Goal: Transaction & Acquisition: Obtain resource

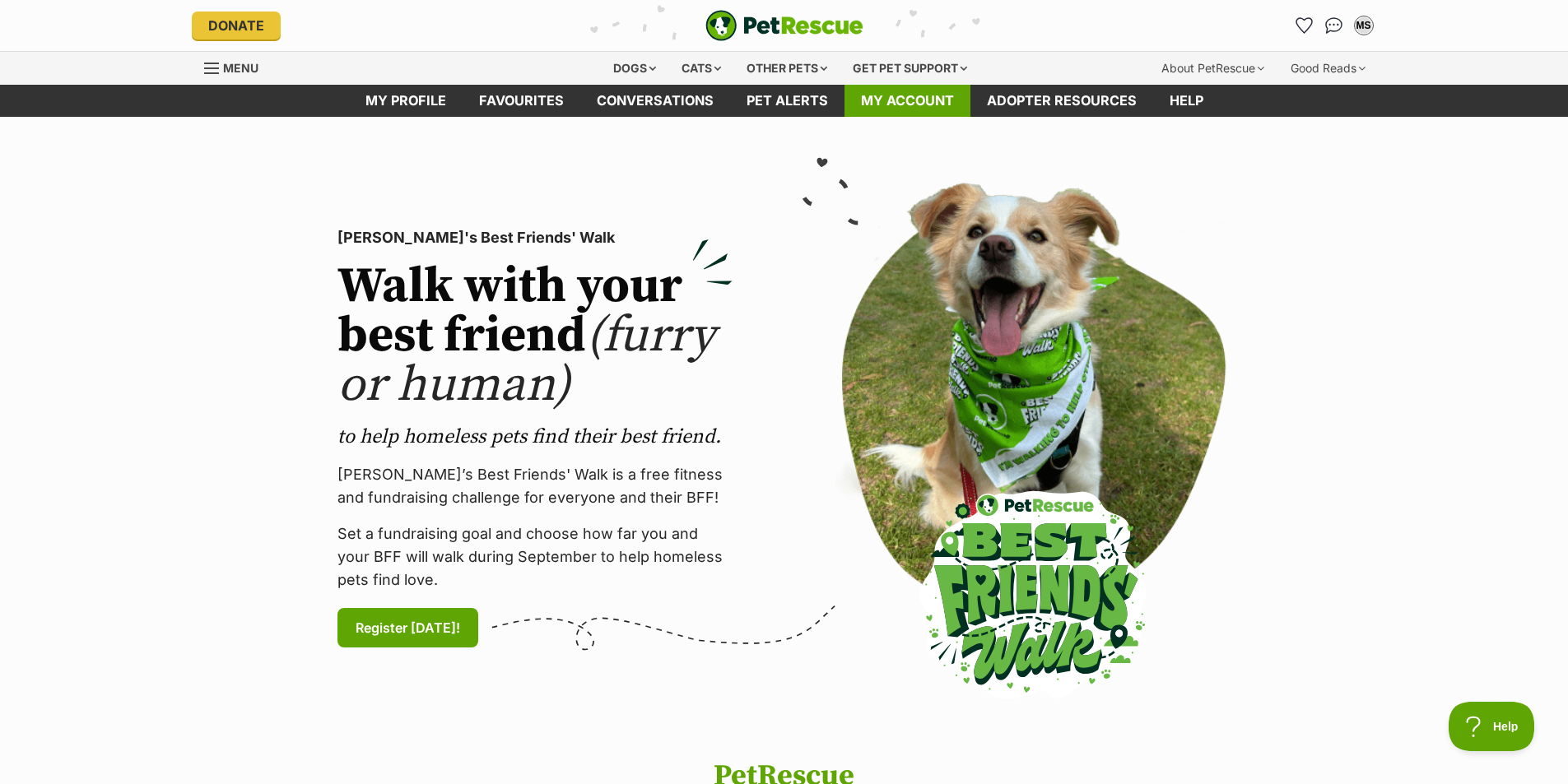
click at [921, 104] on link "My account" at bounding box center [907, 101] width 126 height 32
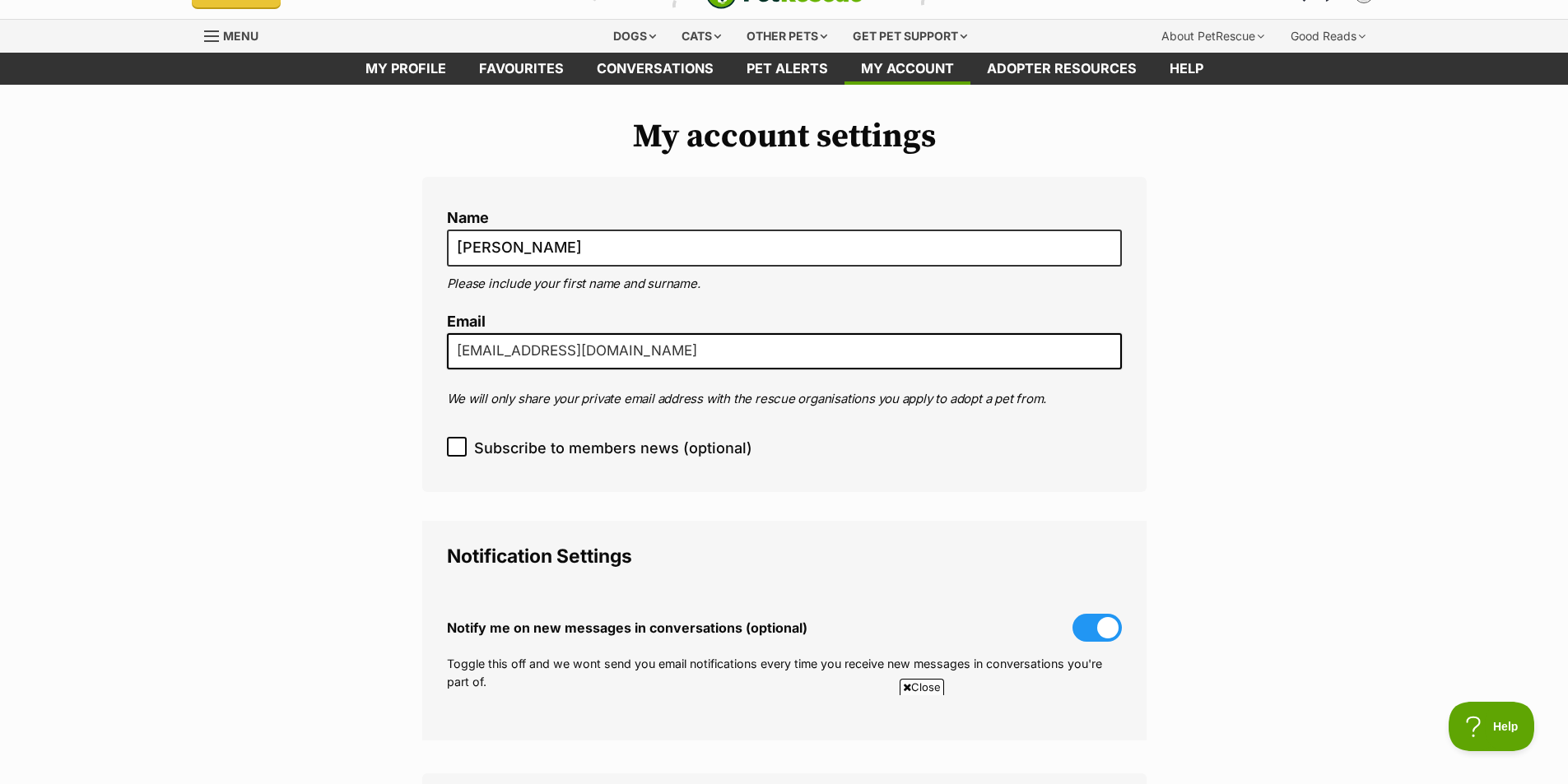
scroll to position [4, 0]
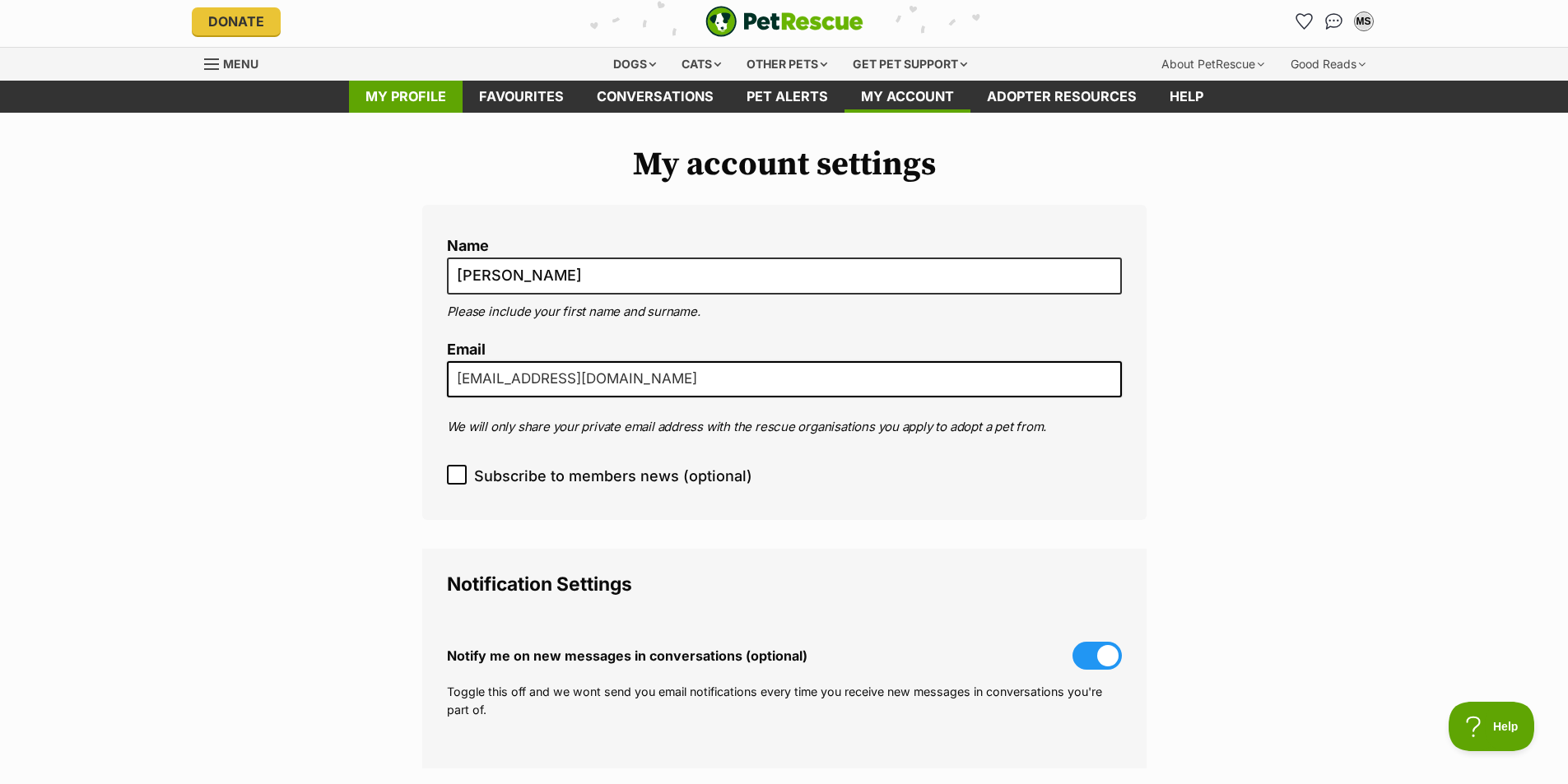
click at [409, 98] on link "My profile" at bounding box center [405, 97] width 114 height 32
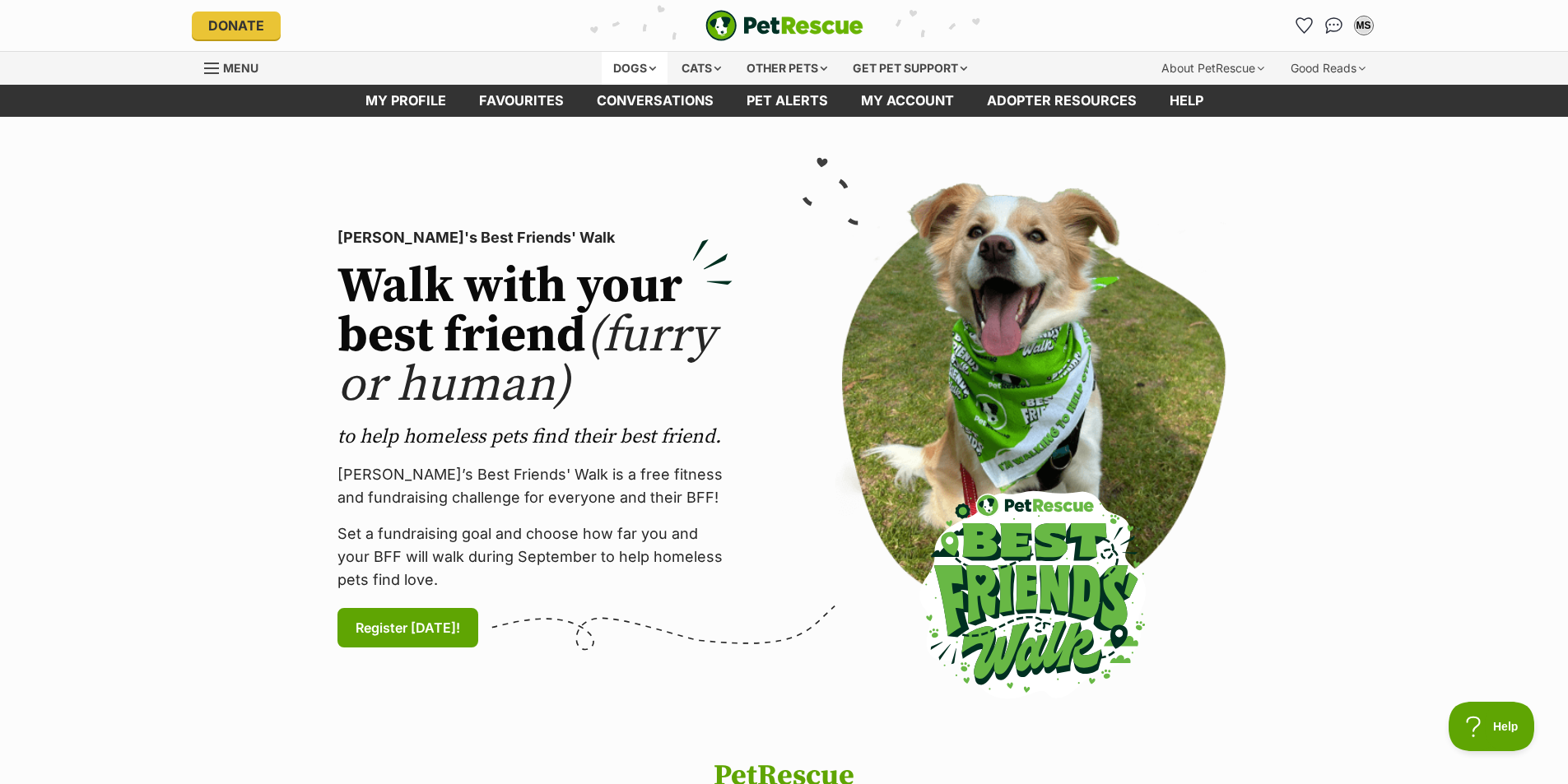
click at [618, 68] on div "Dogs" at bounding box center [634, 68] width 66 height 33
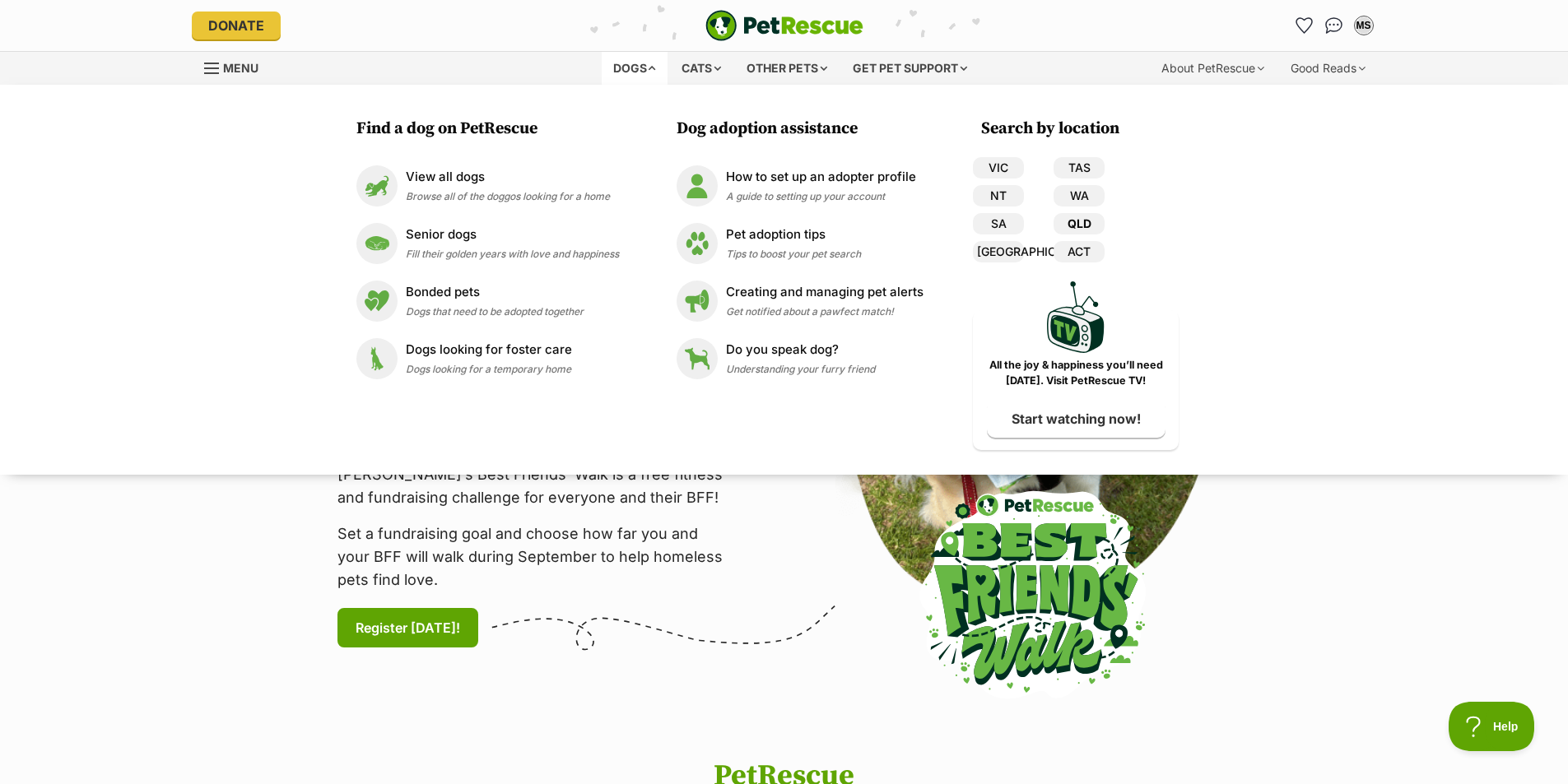
click at [1083, 226] on link "QLD" at bounding box center [1079, 223] width 51 height 21
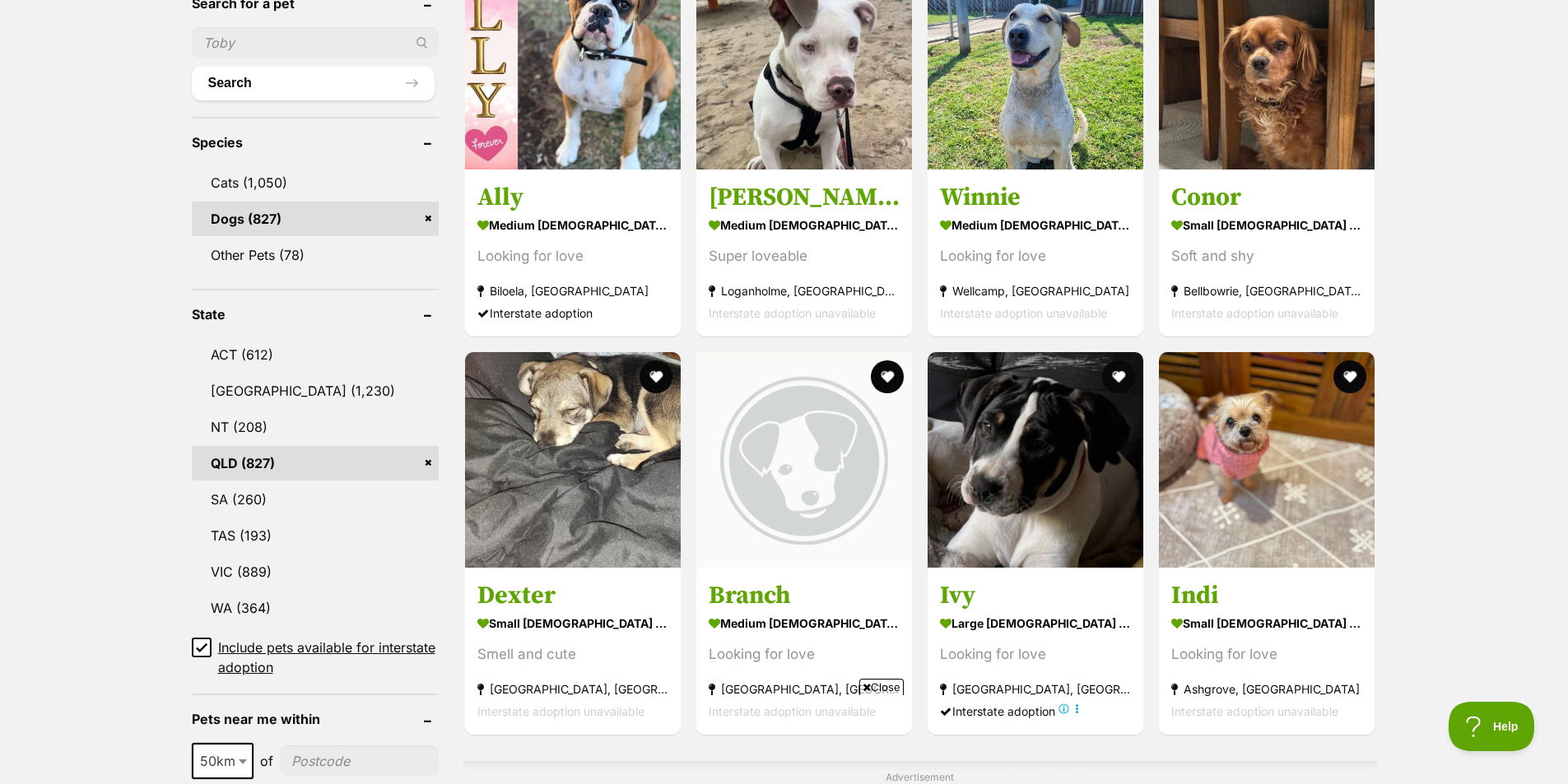
scroll to position [623, 0]
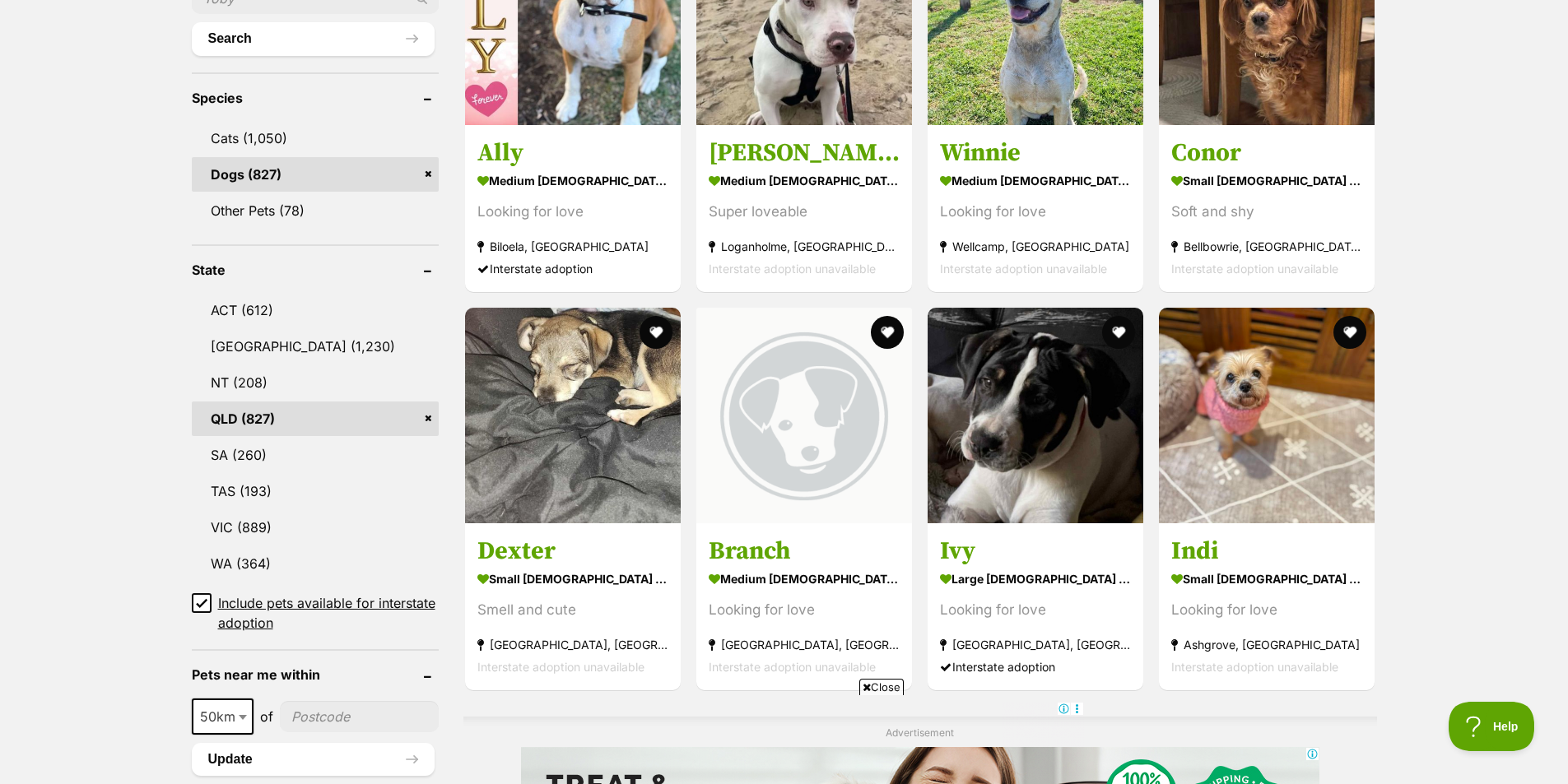
click at [243, 720] on span at bounding box center [244, 716] width 17 height 36
select select "100"
click at [415, 723] on input"] "postcode" at bounding box center [362, 716] width 153 height 31
type input"] "4504"
click at [380, 761] on button "Update" at bounding box center [313, 759] width 243 height 33
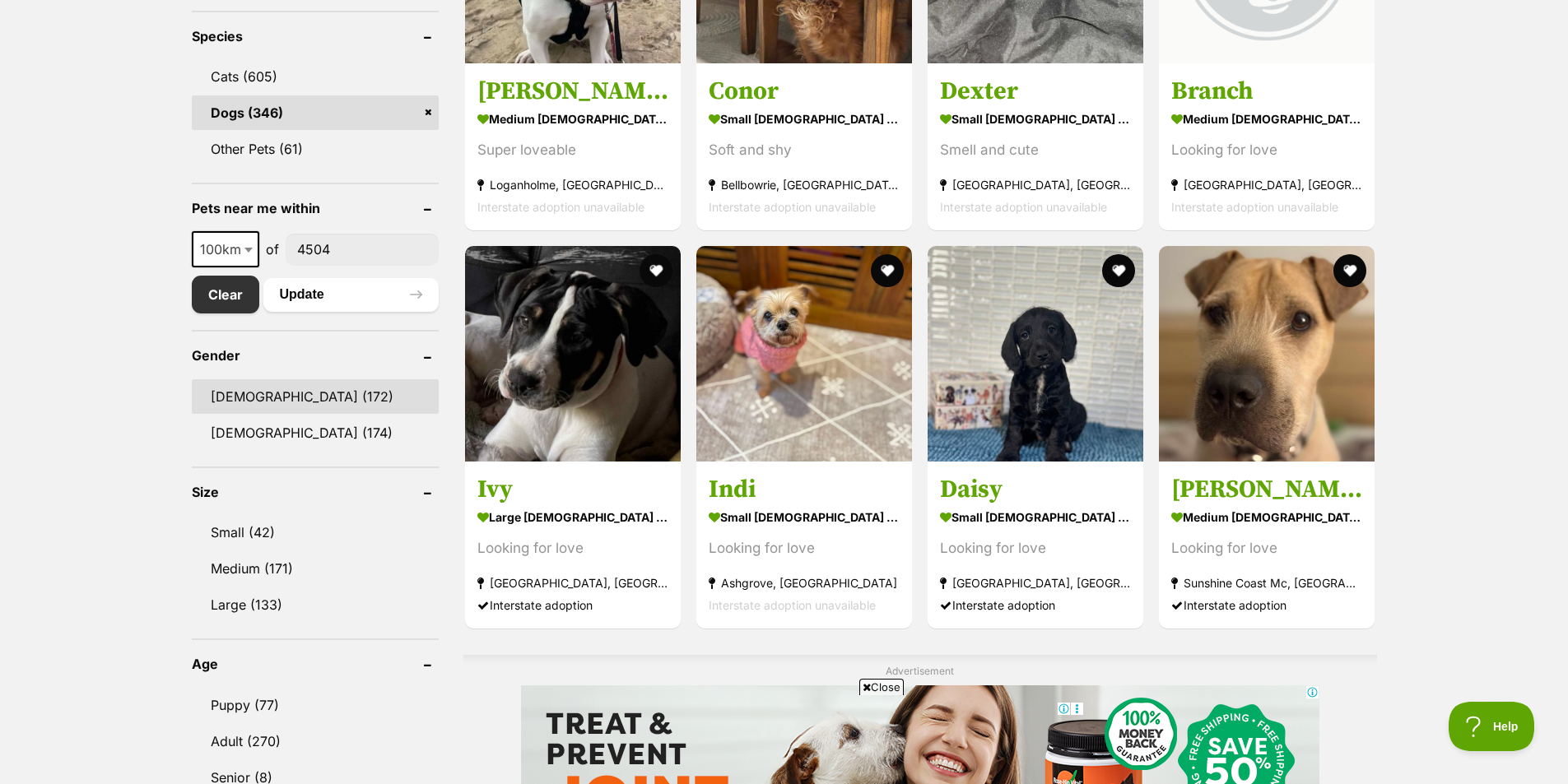
click at [234, 393] on link "Male (172)" at bounding box center [315, 396] width 247 height 35
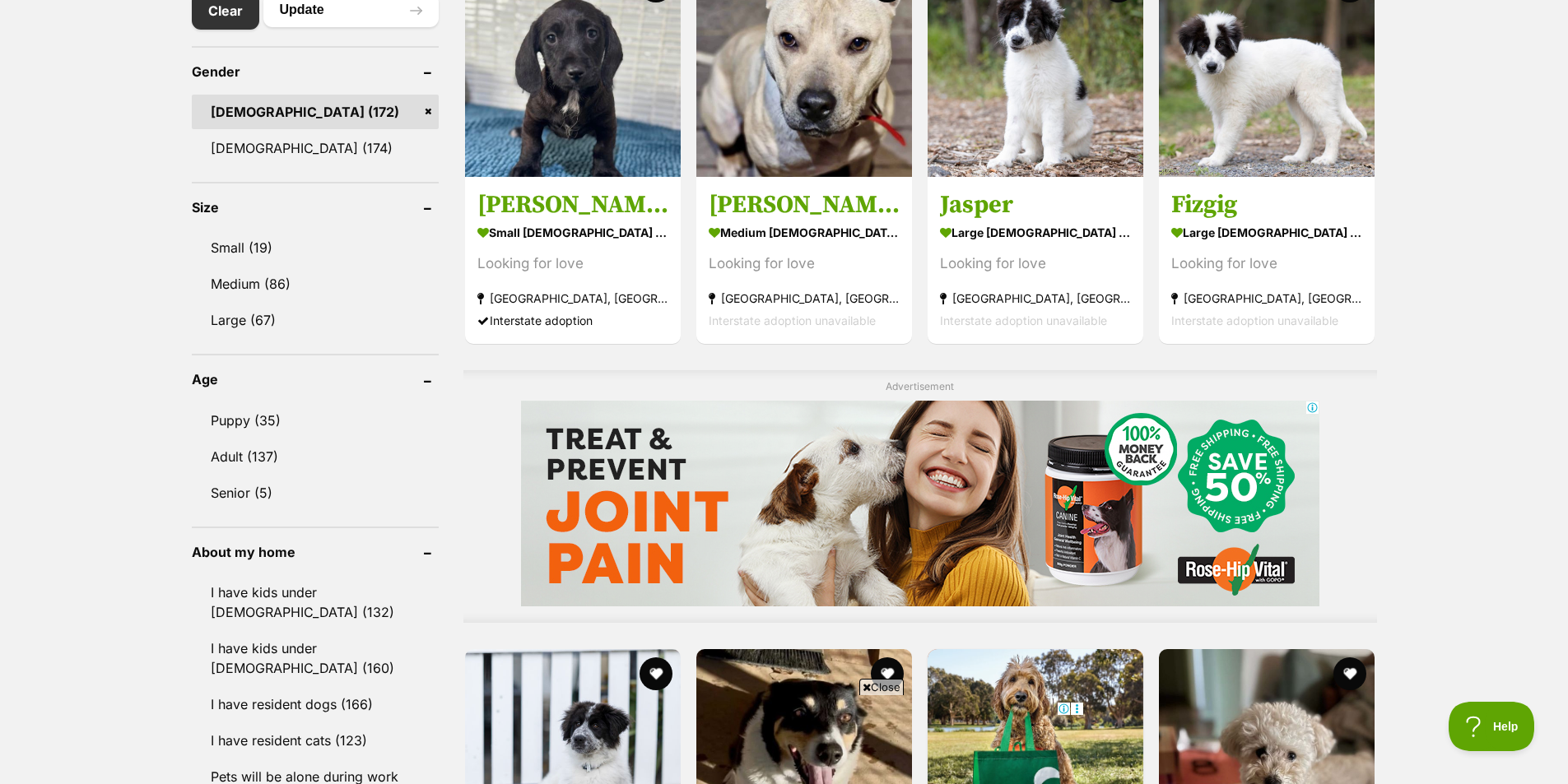
scroll to position [984, 0]
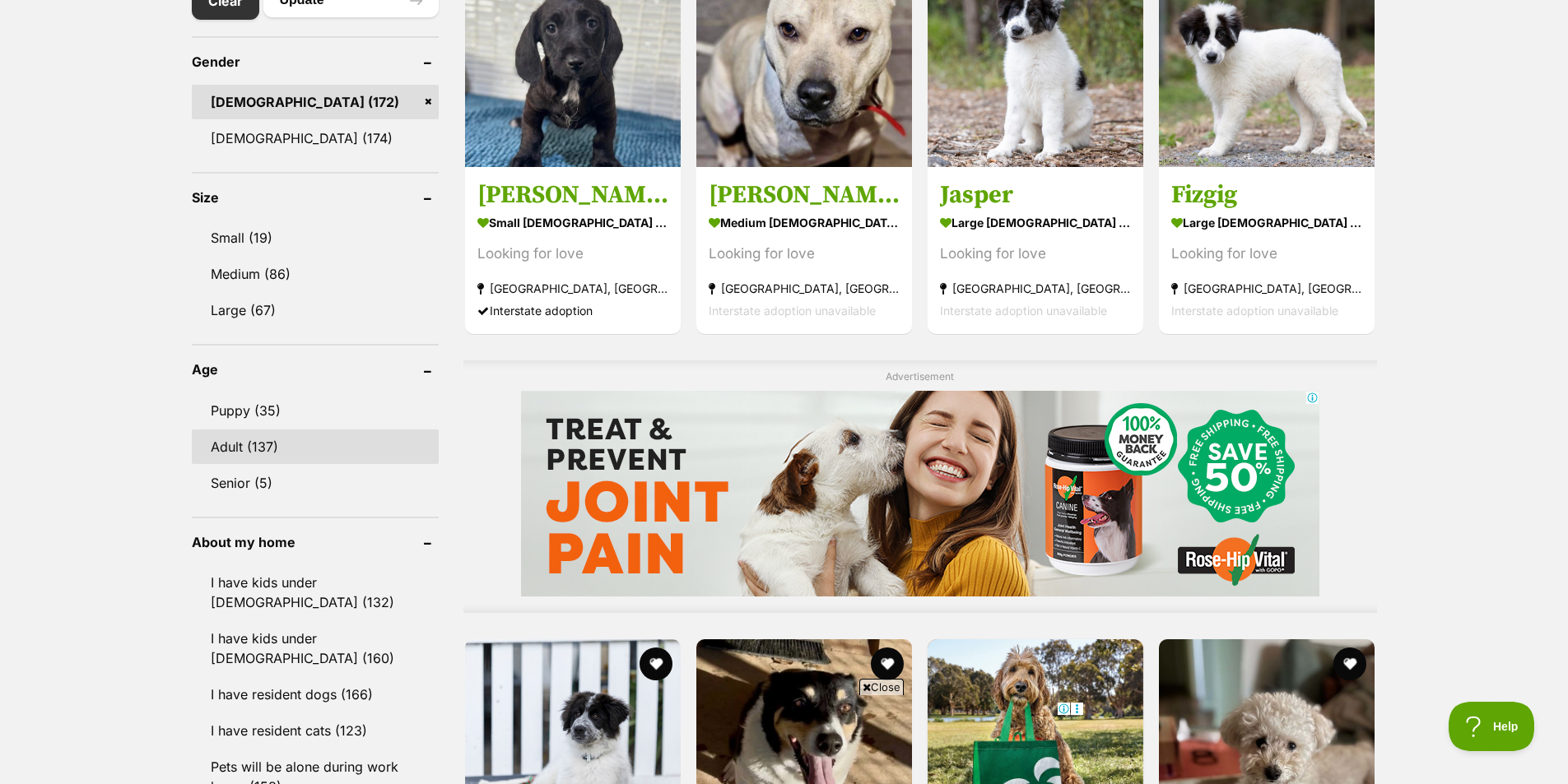
click at [235, 438] on link "Adult (137)" at bounding box center [315, 446] width 247 height 35
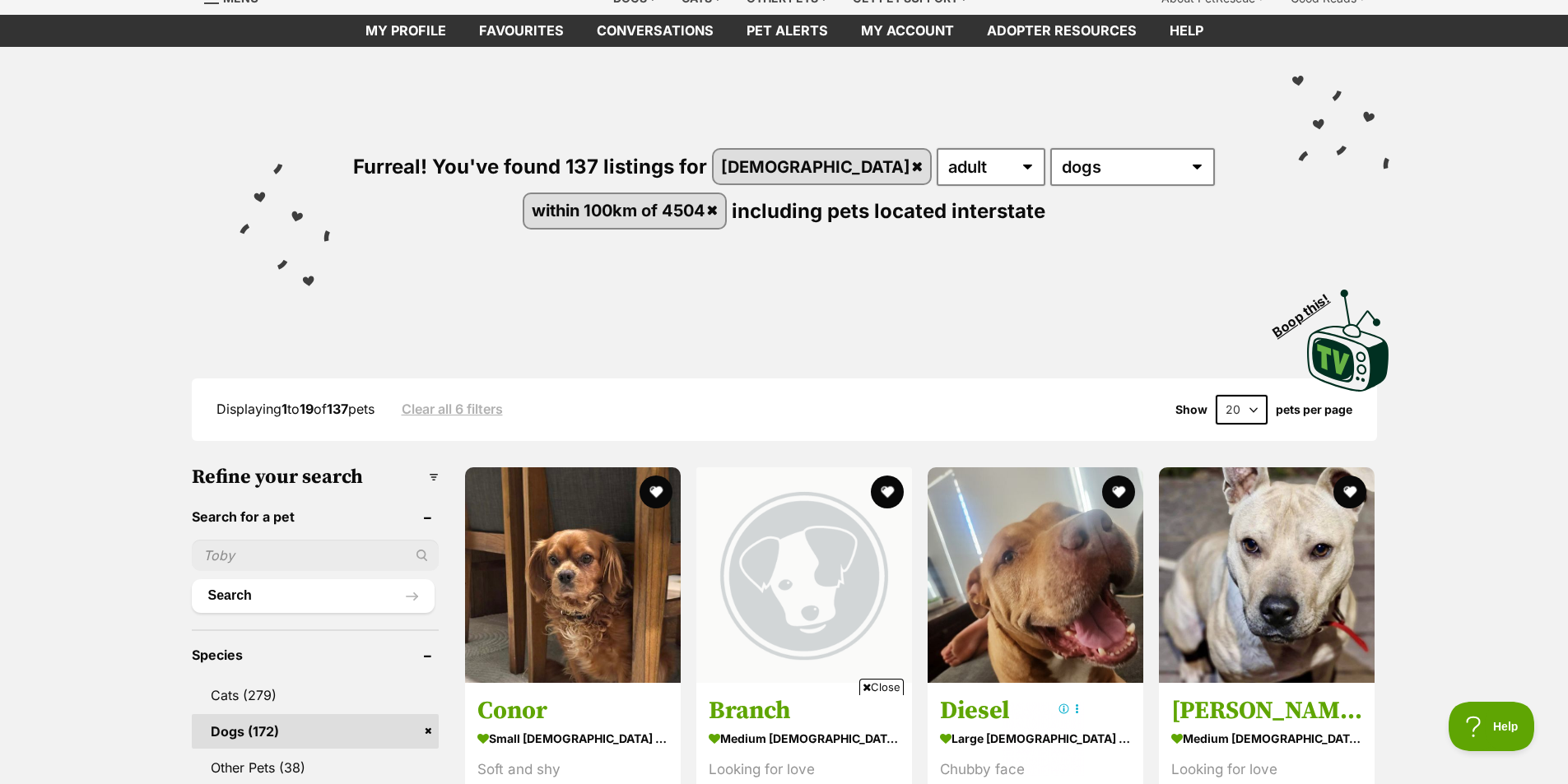
scroll to position [75, 0]
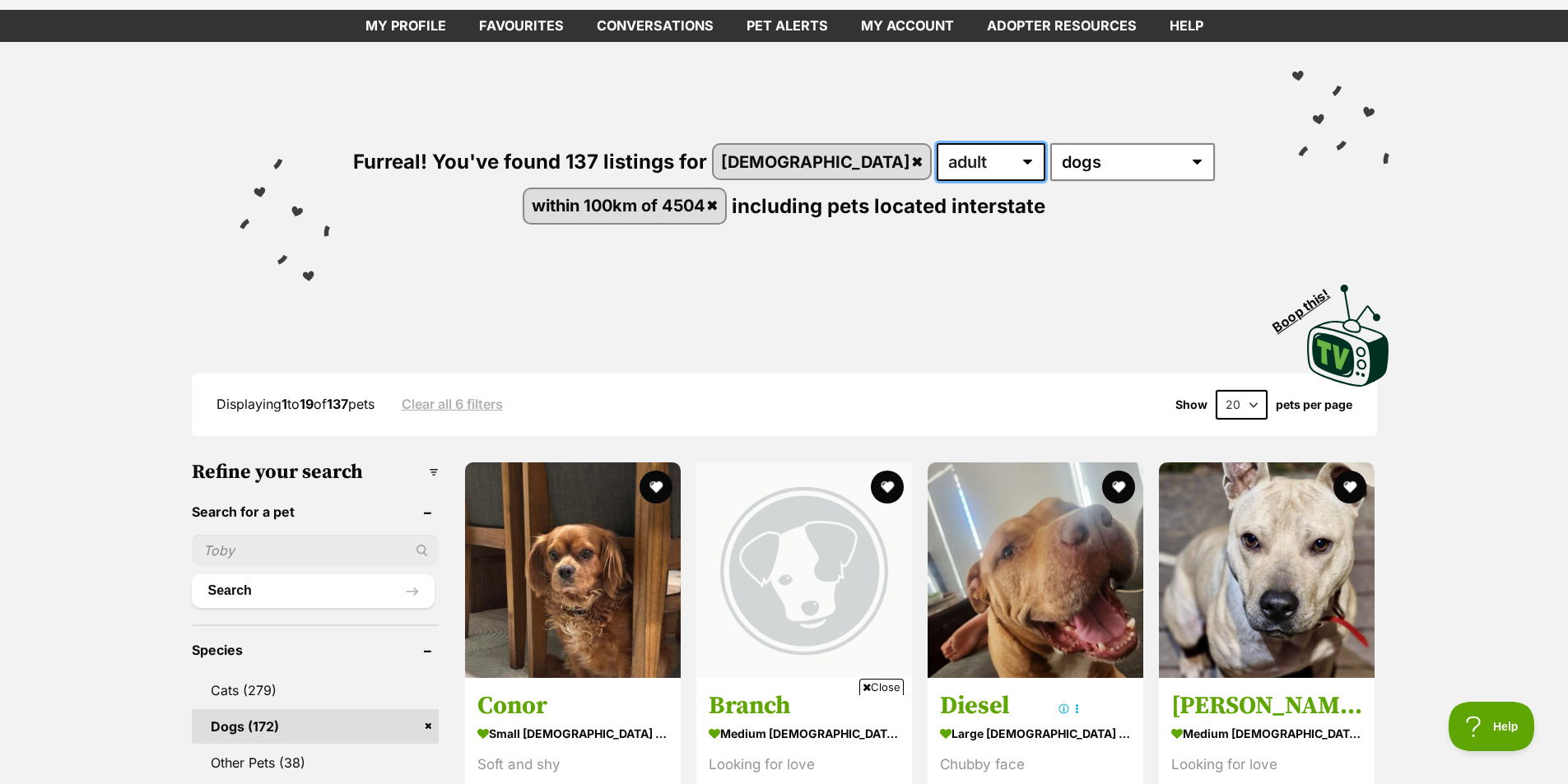
click at [952, 163] on select "any age puppy adult senior" at bounding box center [991, 162] width 109 height 38
select select "senior"
click at [937, 143] on select "any age puppy adult senior" at bounding box center [991, 162] width 109 height 38
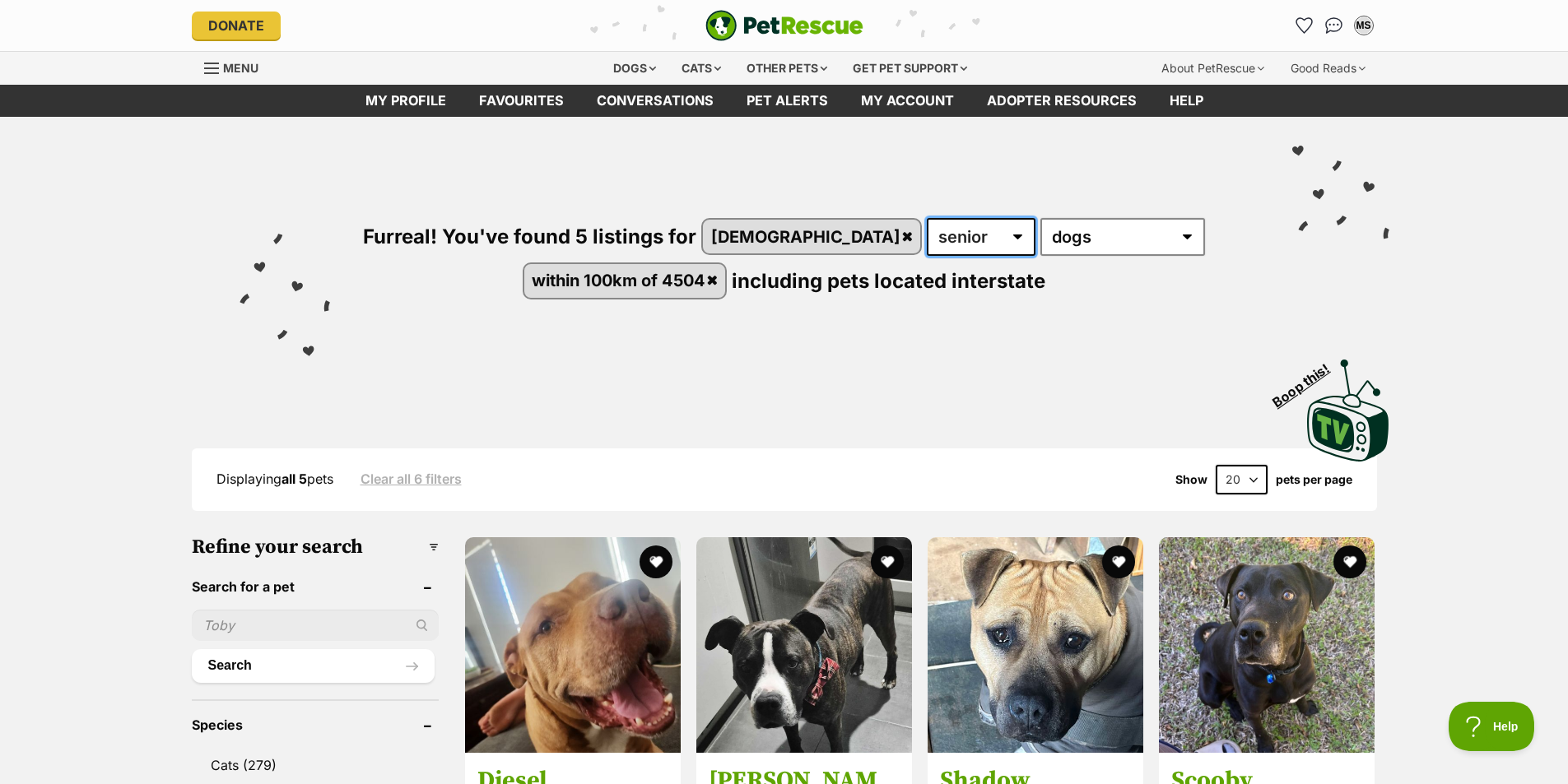
click at [941, 240] on select "any age puppy adult senior" at bounding box center [981, 237] width 109 height 38
select select "adult"
click at [927, 218] on select "any age puppy adult senior" at bounding box center [981, 237] width 109 height 38
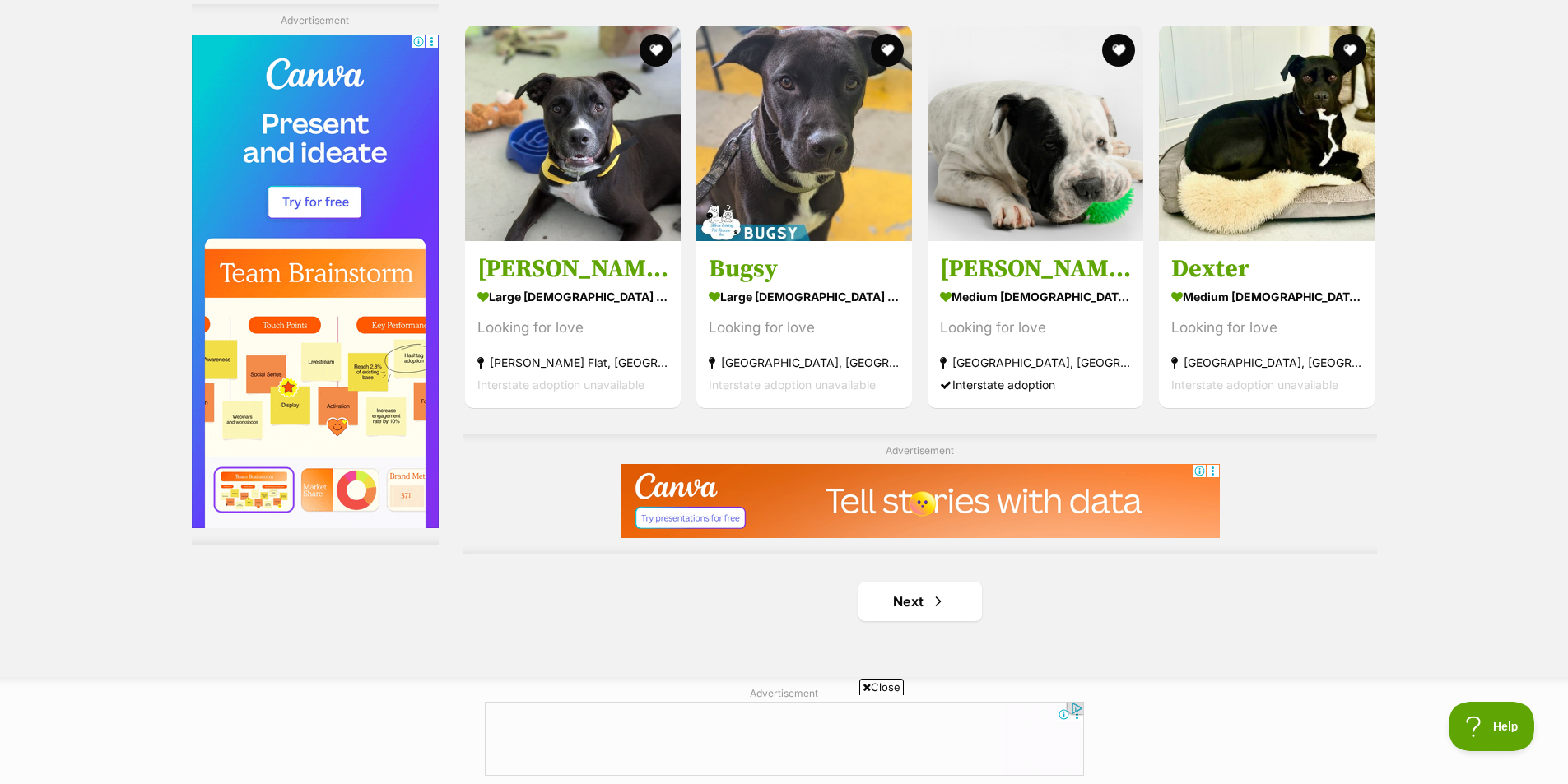
scroll to position [2620, 0]
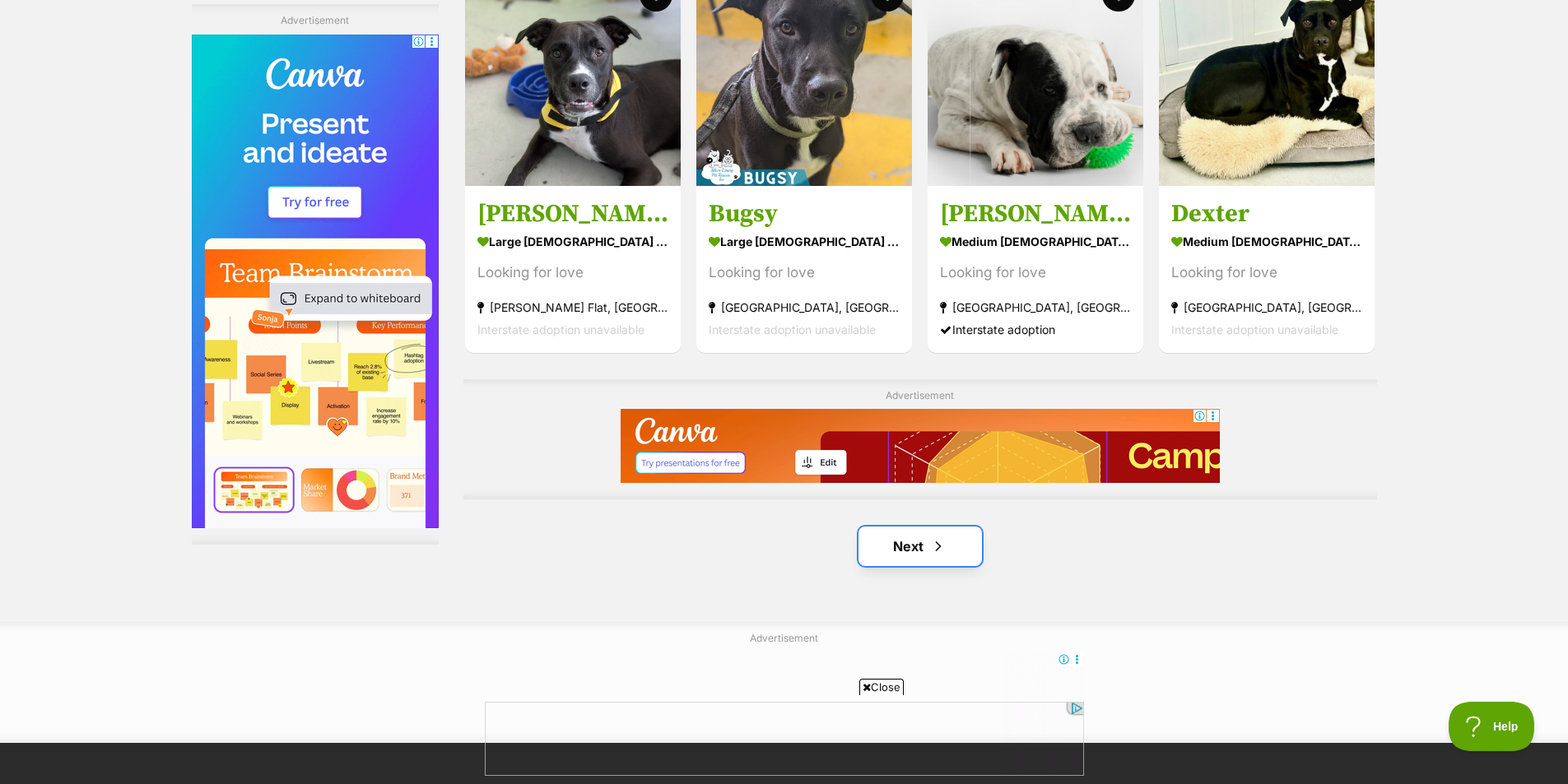
click at [945, 538] on span "Next page" at bounding box center [939, 546] width 17 height 19
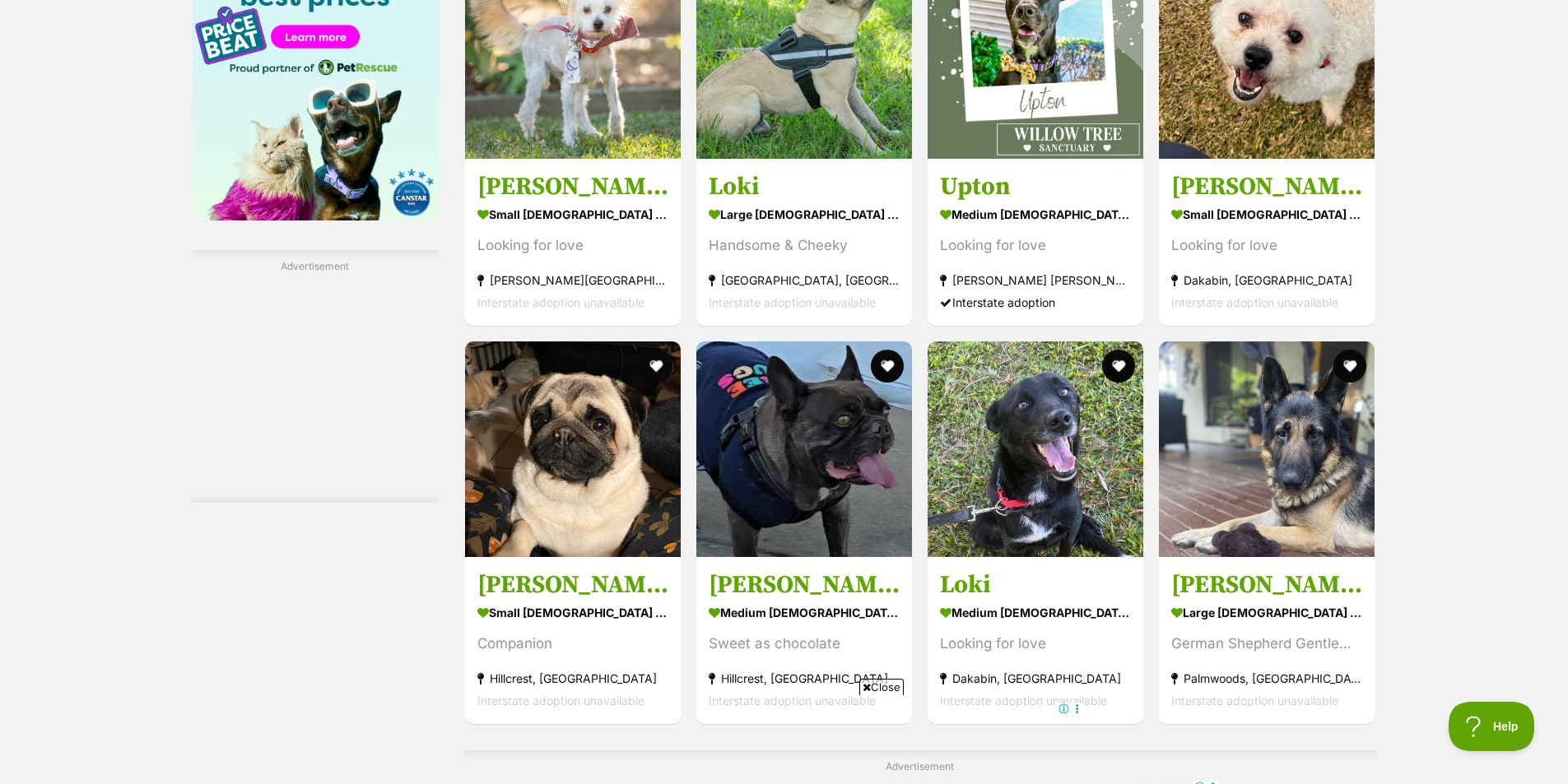
scroll to position [2268, 0]
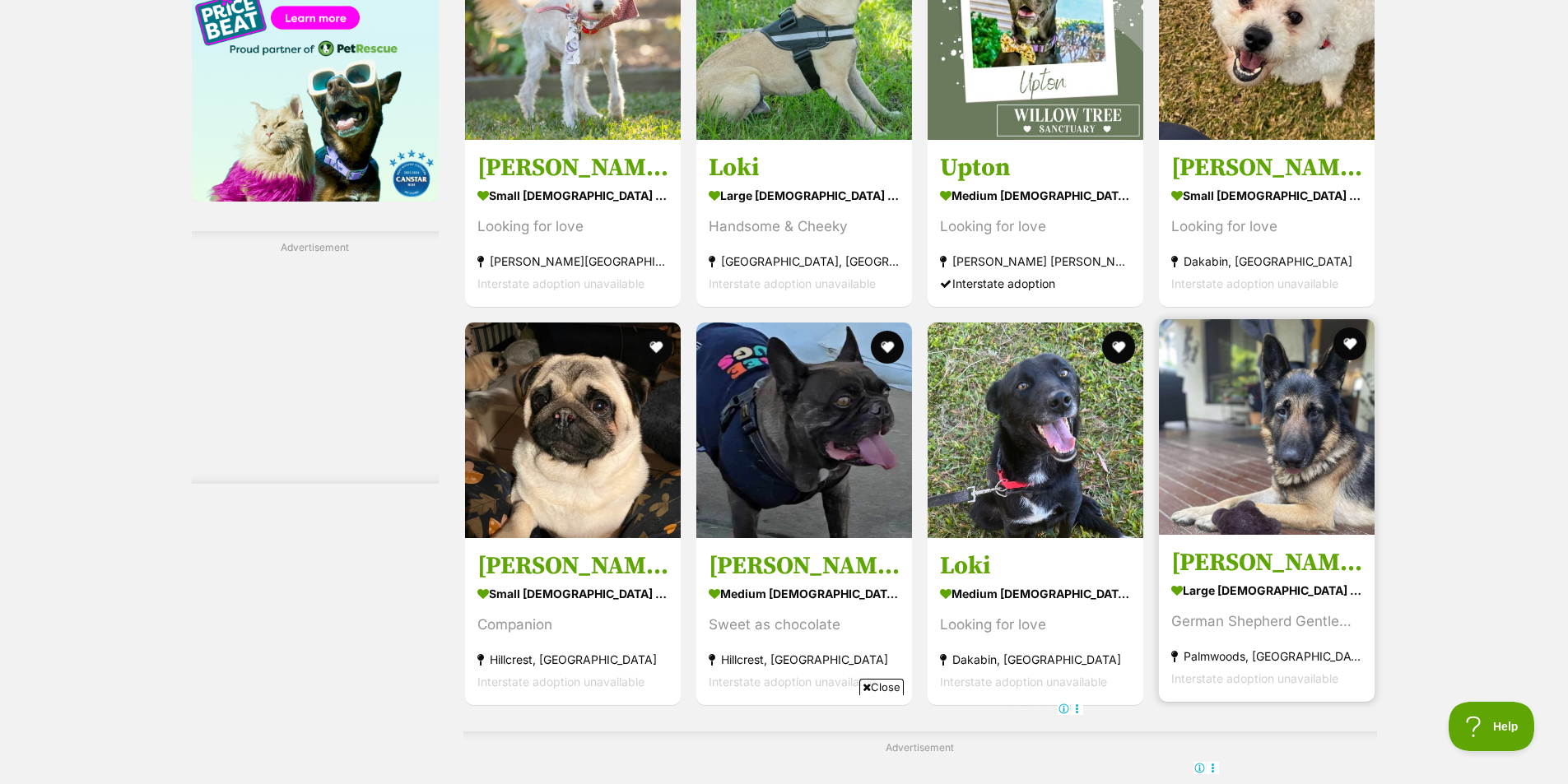
click at [1282, 454] on img at bounding box center [1267, 427] width 216 height 216
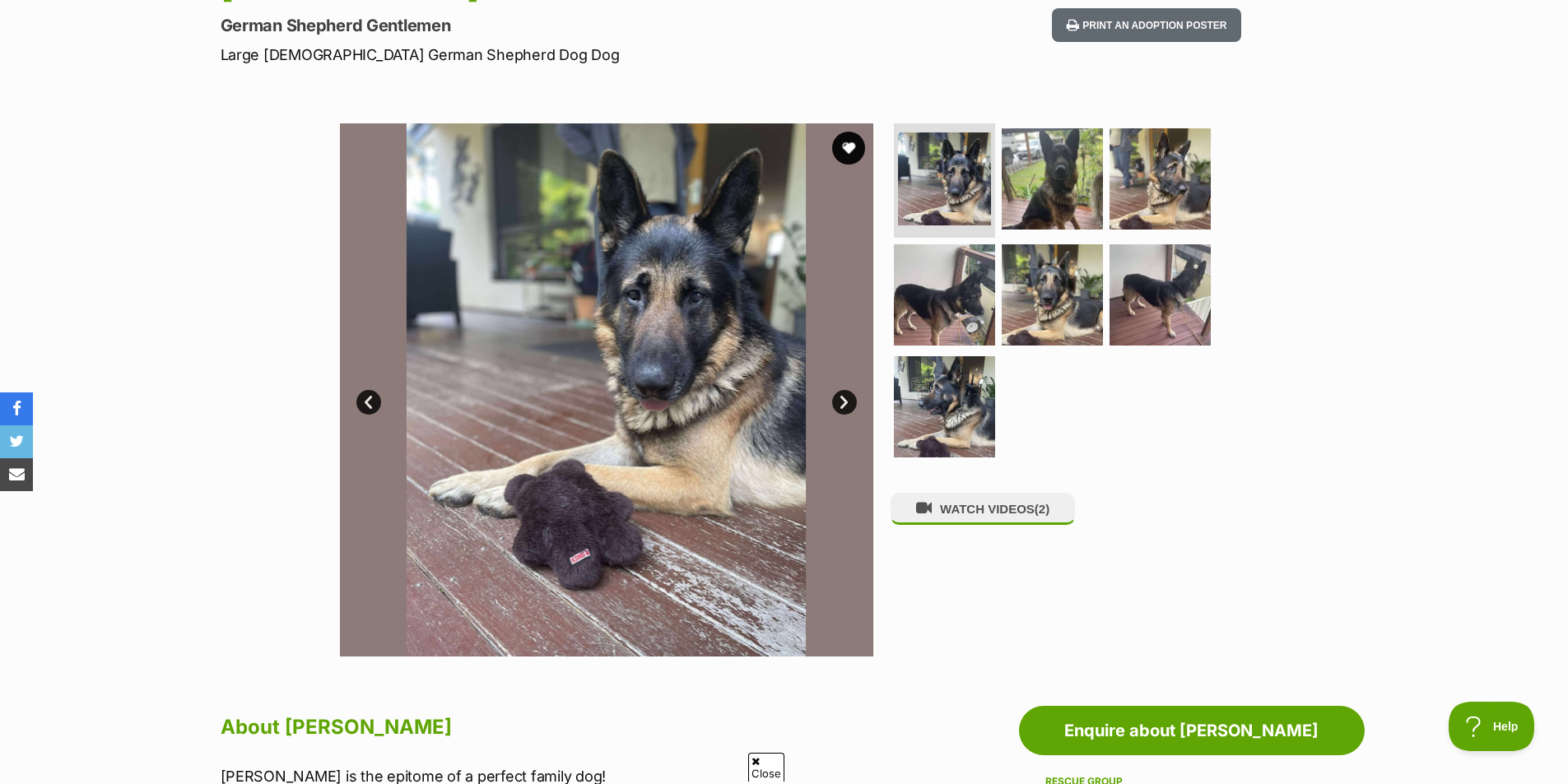
click at [843, 398] on link "Next" at bounding box center [844, 402] width 24 height 24
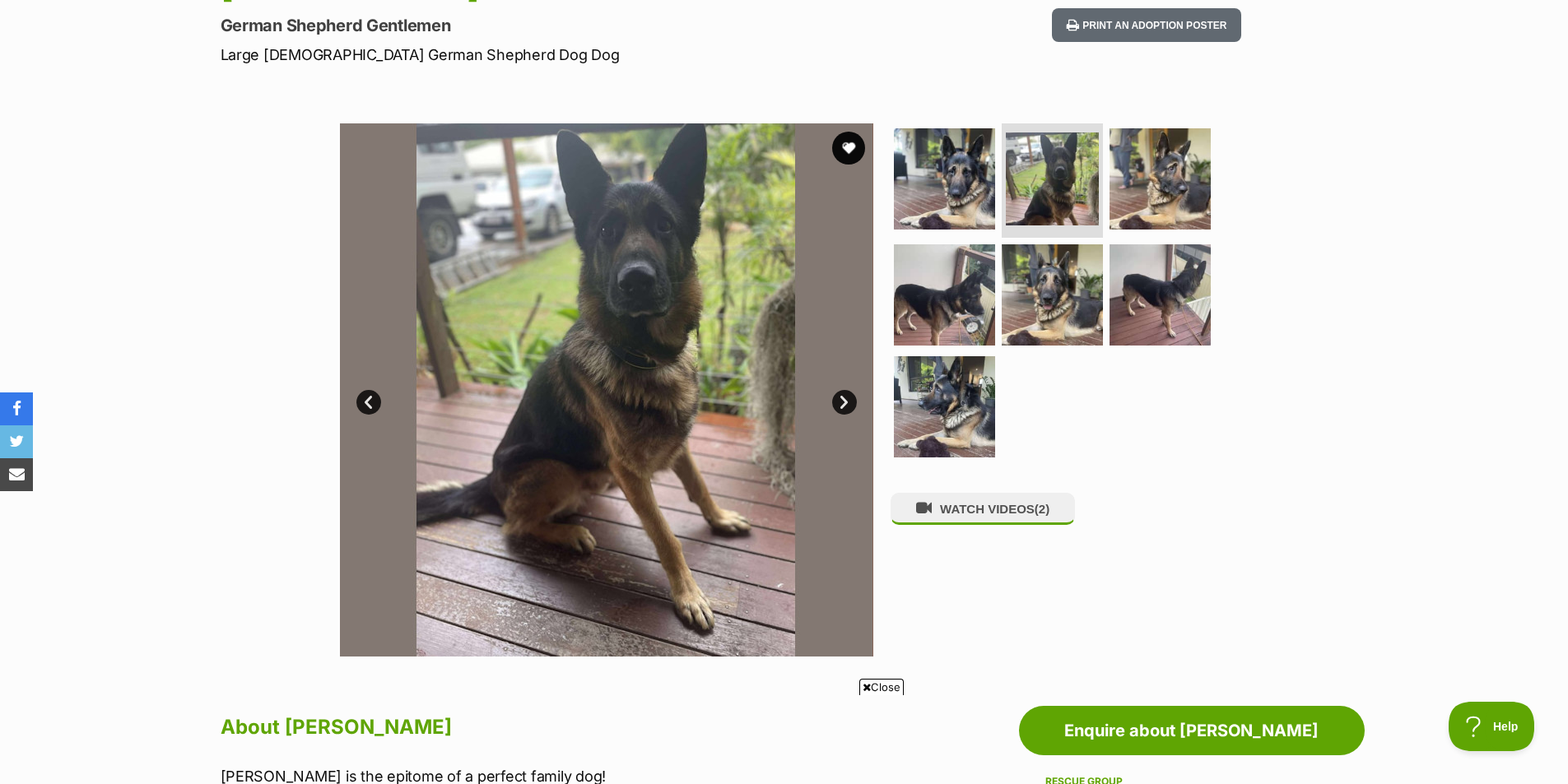
click at [843, 398] on link "Next" at bounding box center [844, 402] width 24 height 24
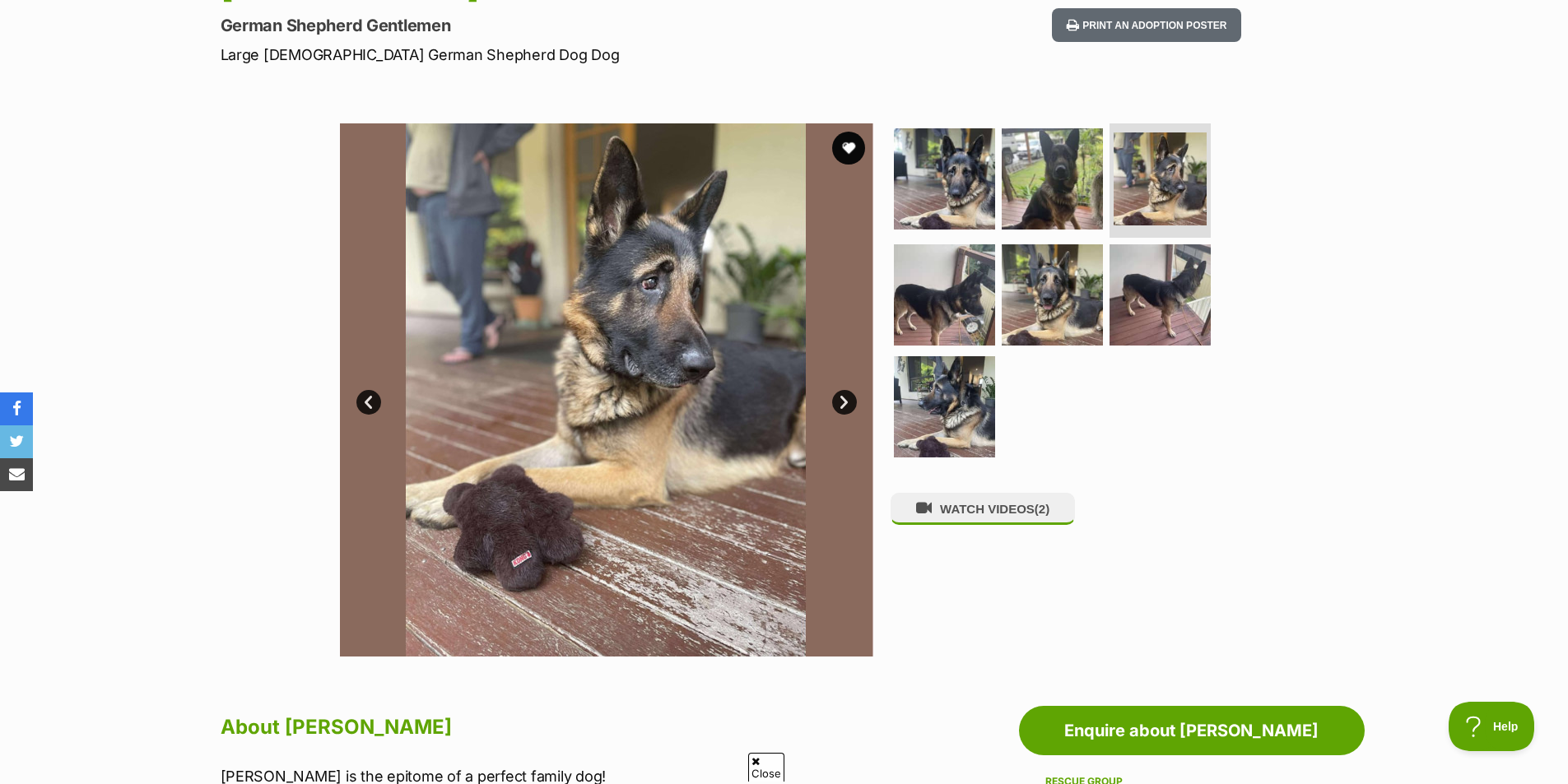
click at [843, 398] on link "Next" at bounding box center [844, 402] width 24 height 24
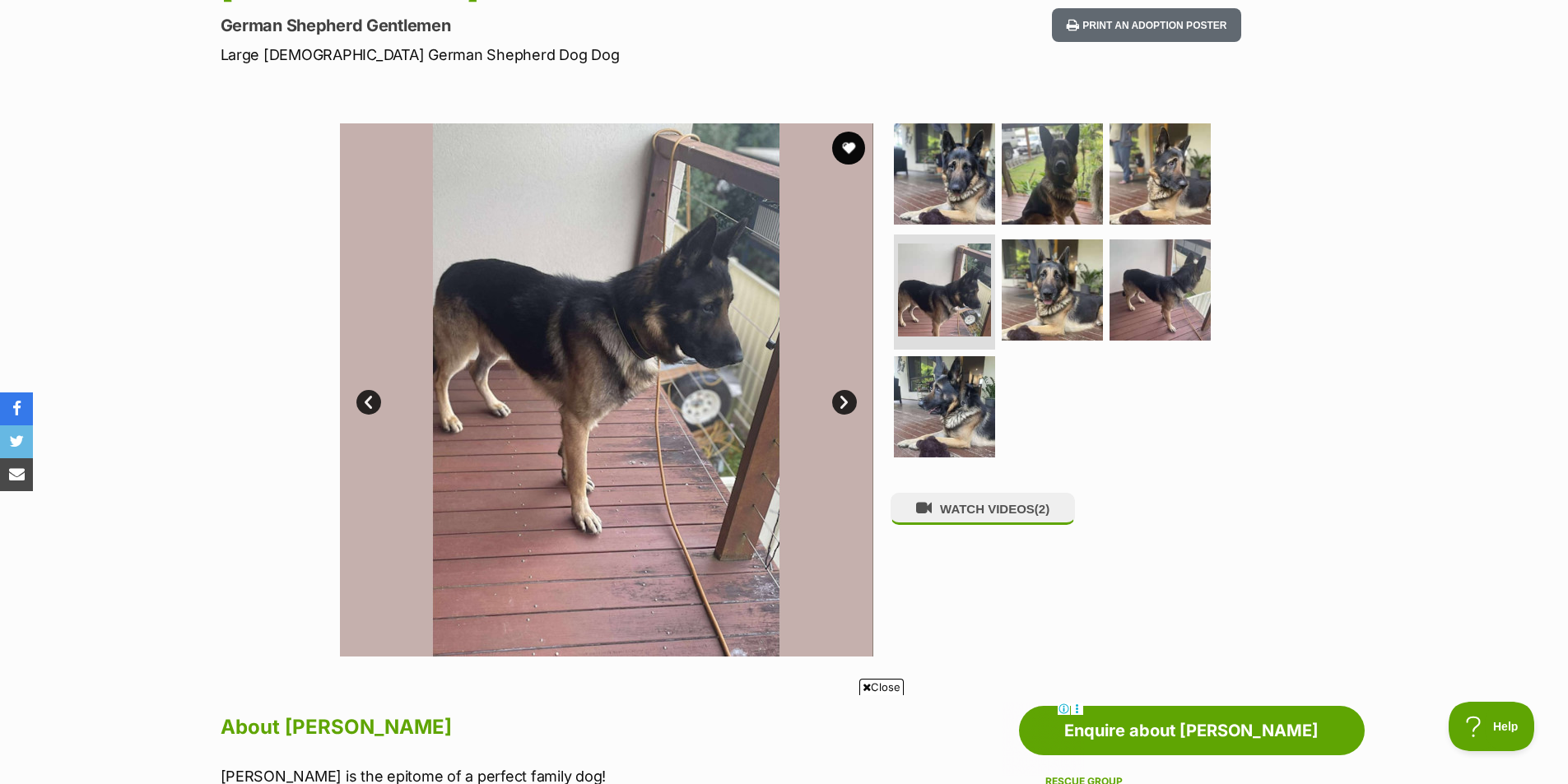
click at [843, 398] on link "Next" at bounding box center [844, 402] width 24 height 24
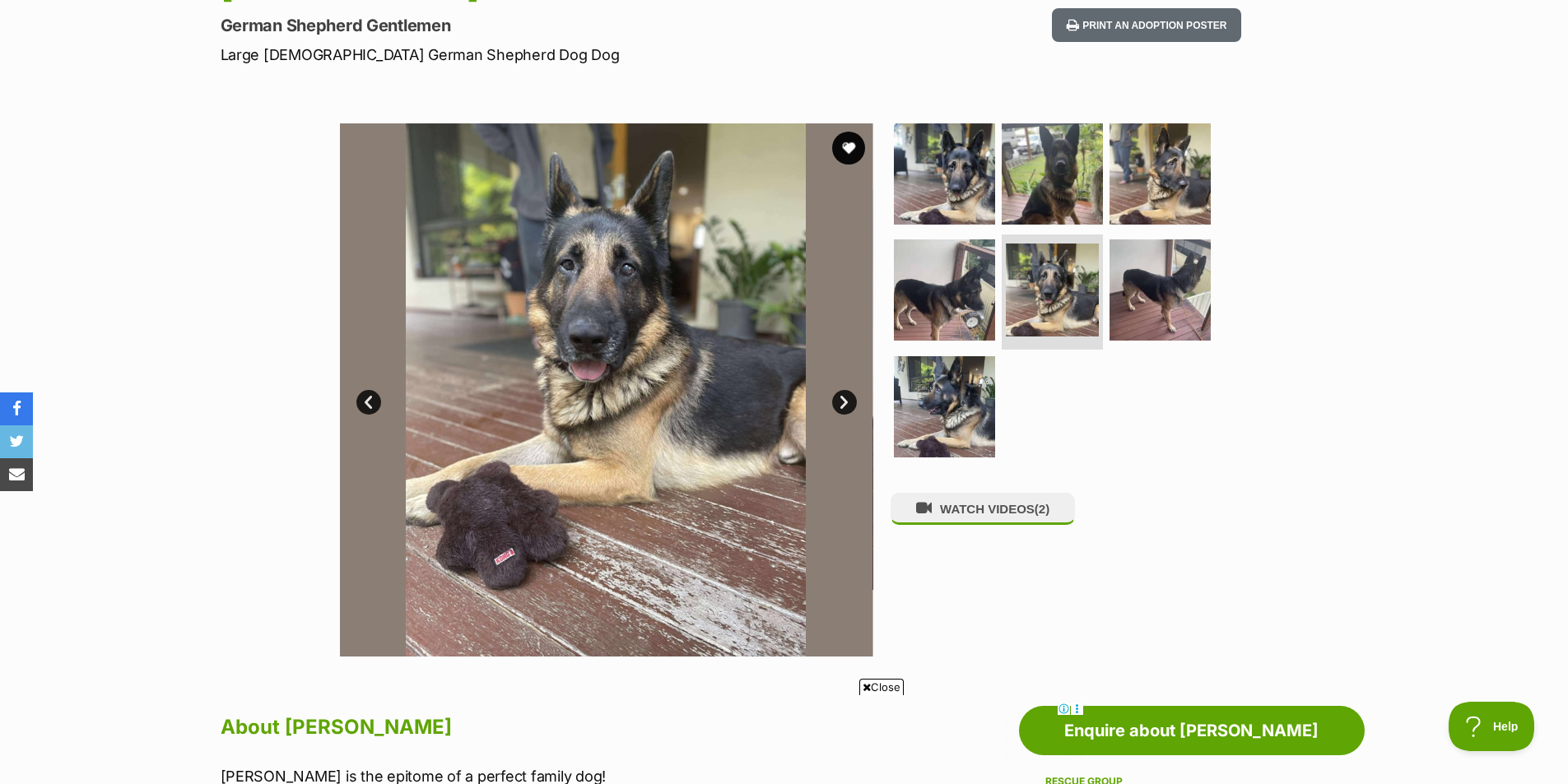
click at [843, 398] on link "Next" at bounding box center [844, 402] width 24 height 24
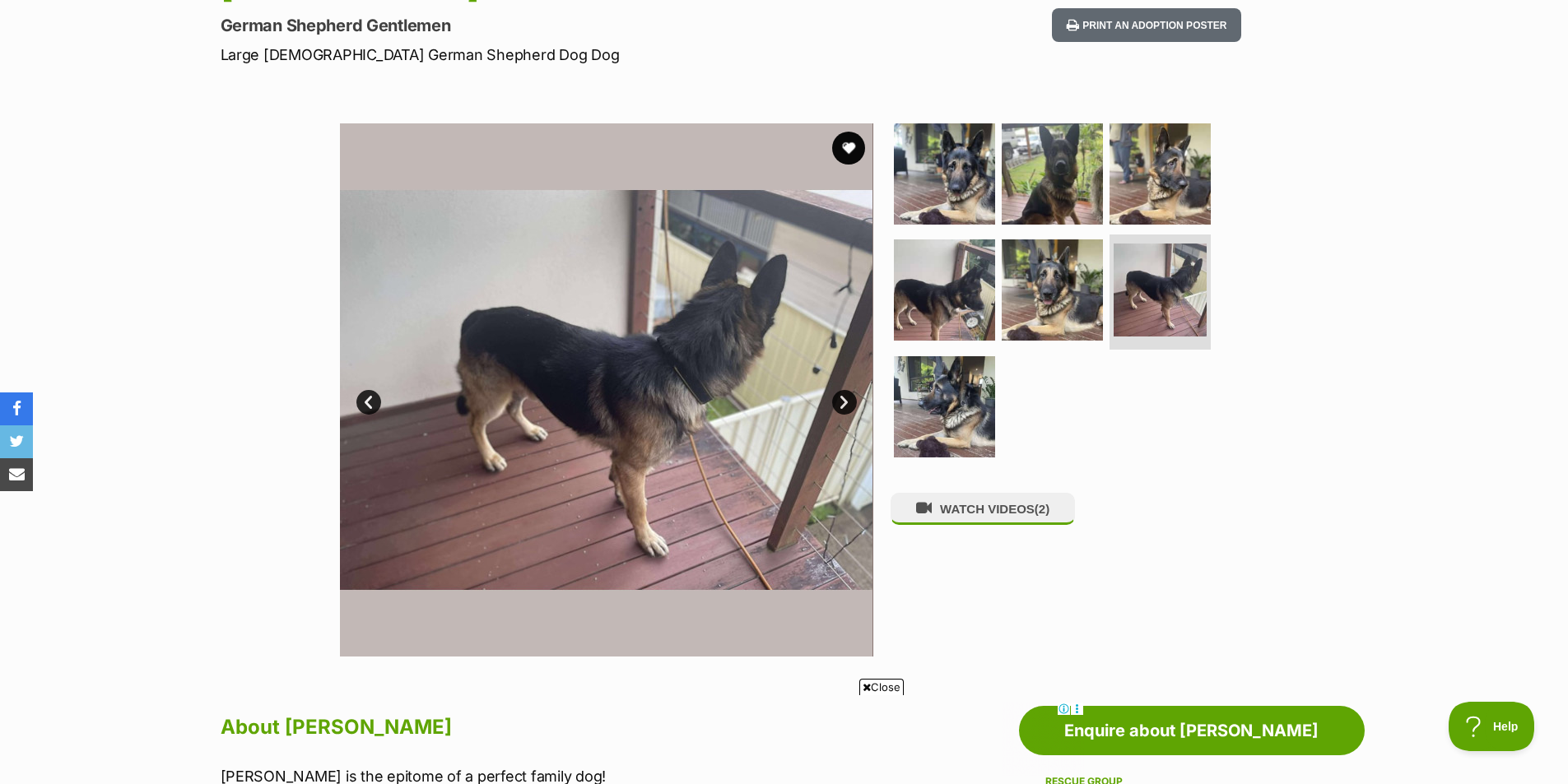
click at [843, 398] on link "Next" at bounding box center [844, 402] width 24 height 24
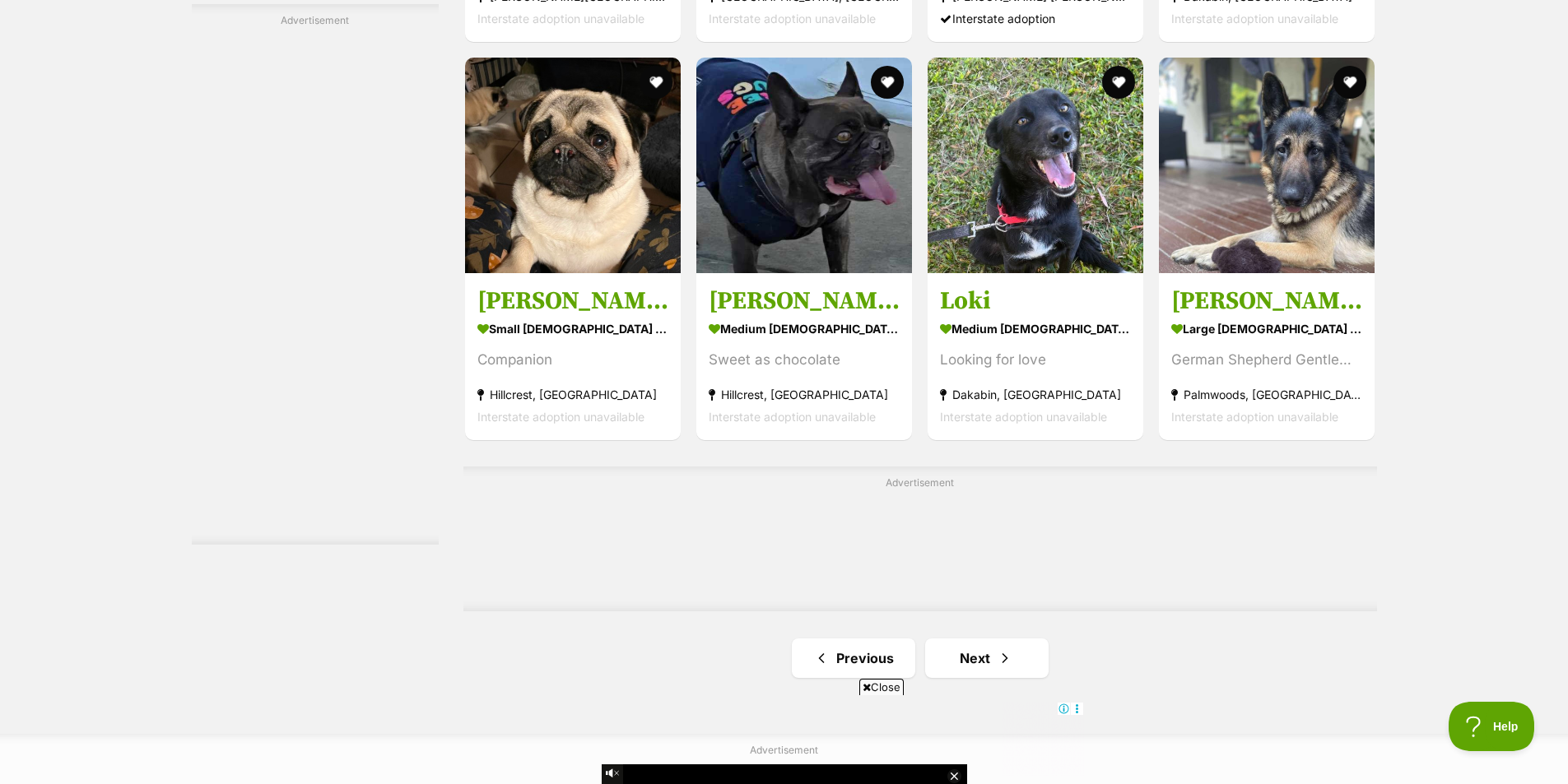
scroll to position [2547, 0]
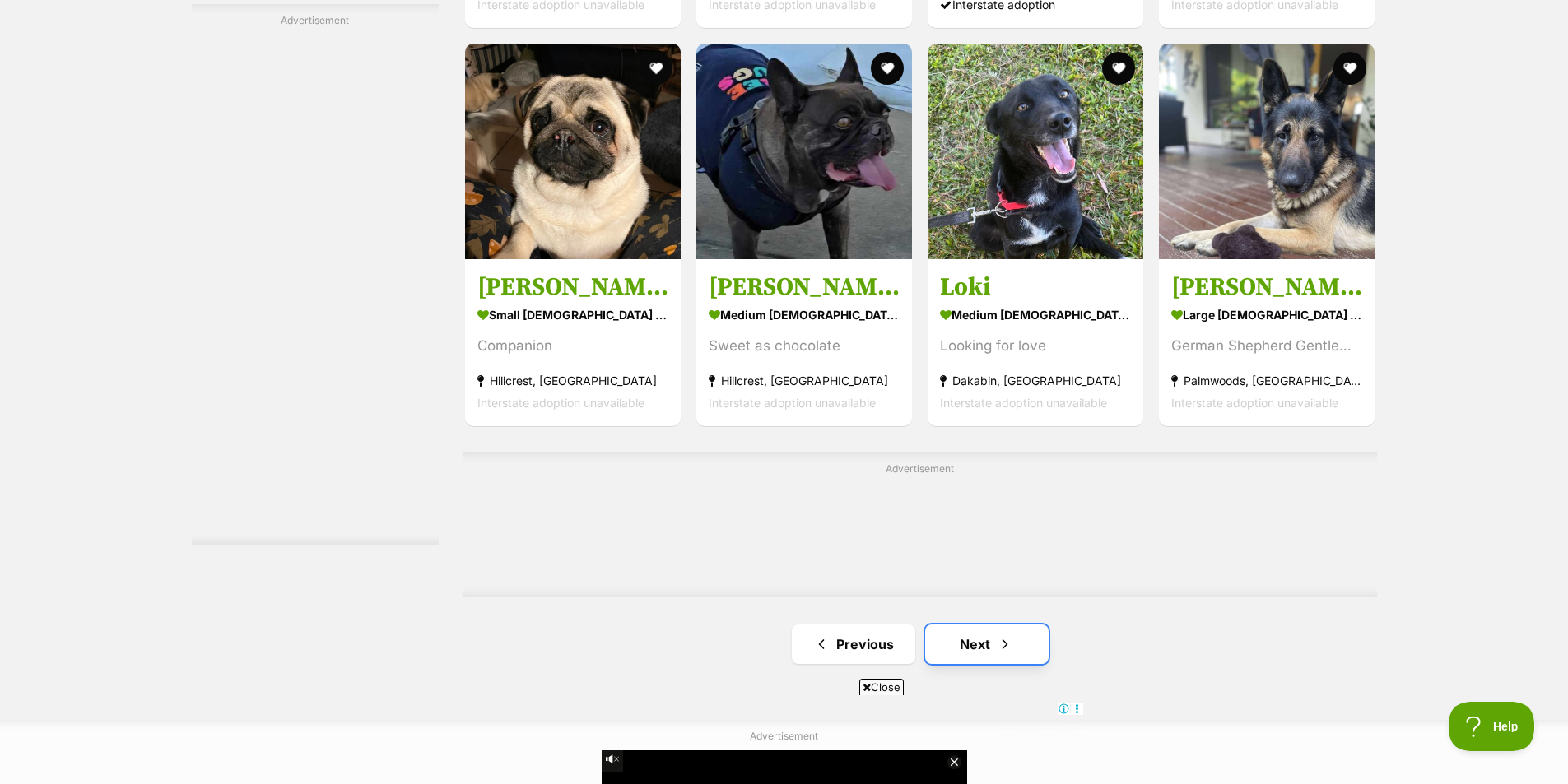
click at [977, 625] on link "Next" at bounding box center [987, 644] width 124 height 40
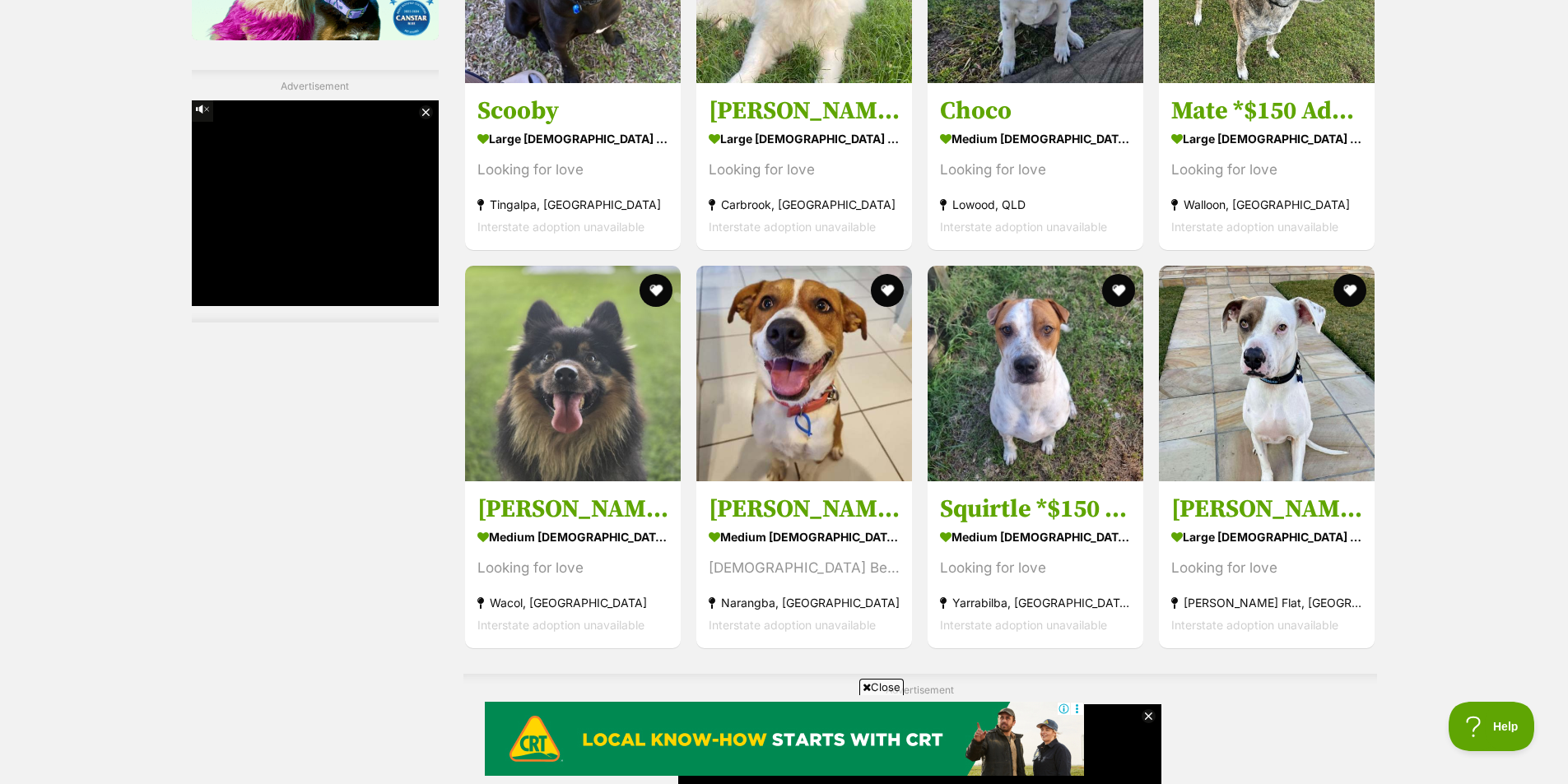
scroll to position [2861, 0]
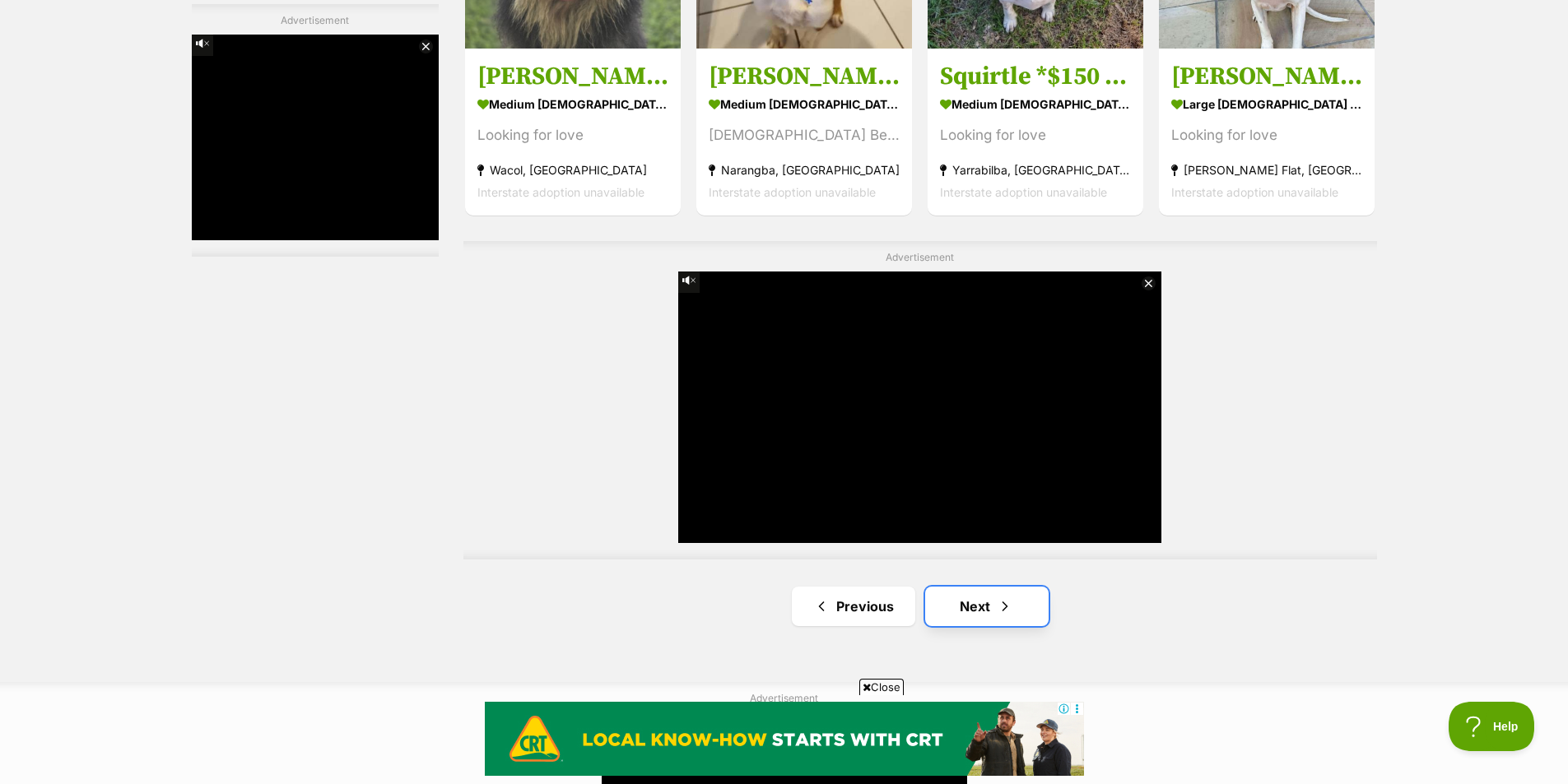
click at [1010, 611] on span "Next page" at bounding box center [1005, 605] width 17 height 19
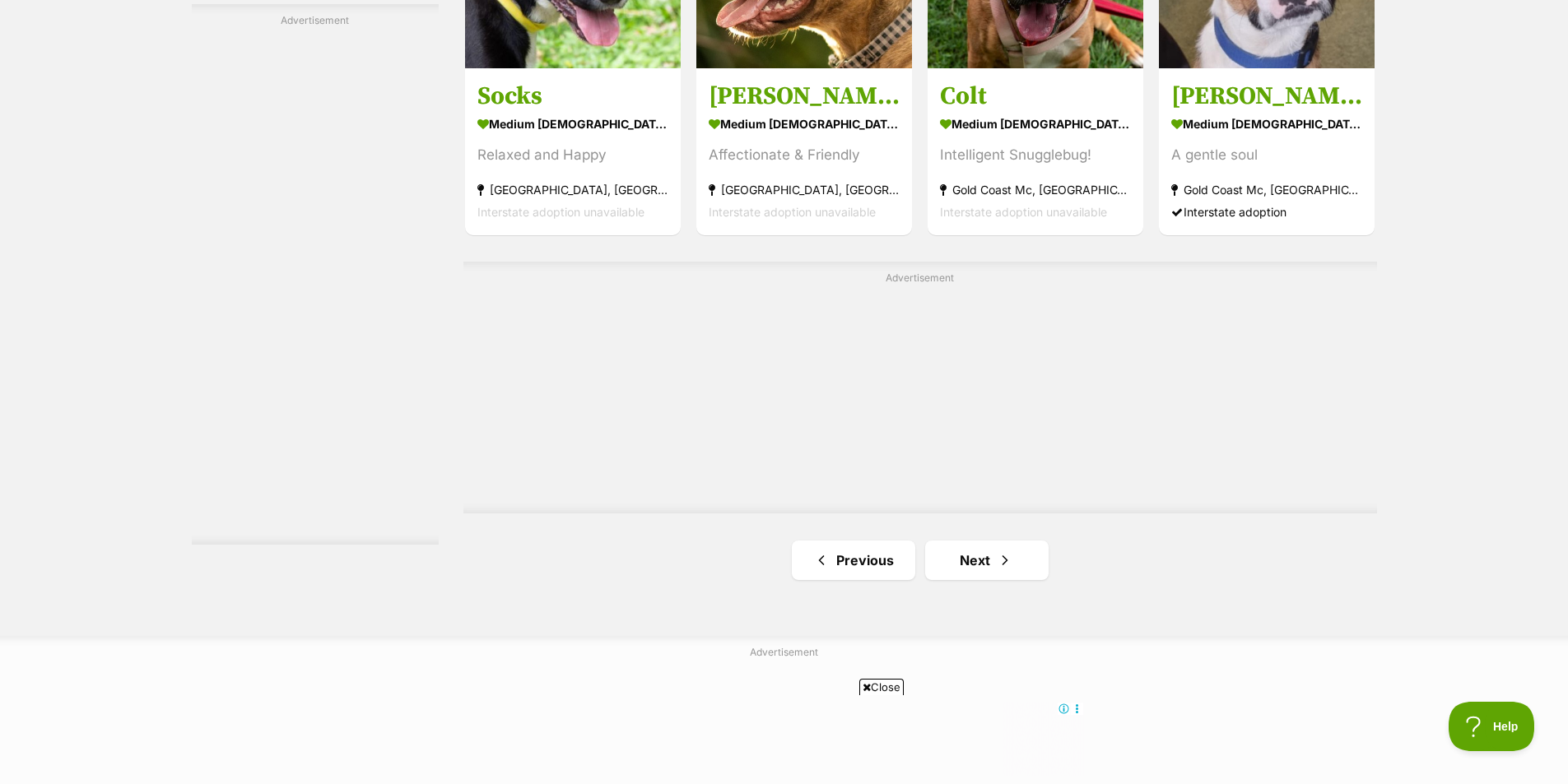
scroll to position [2742, 0]
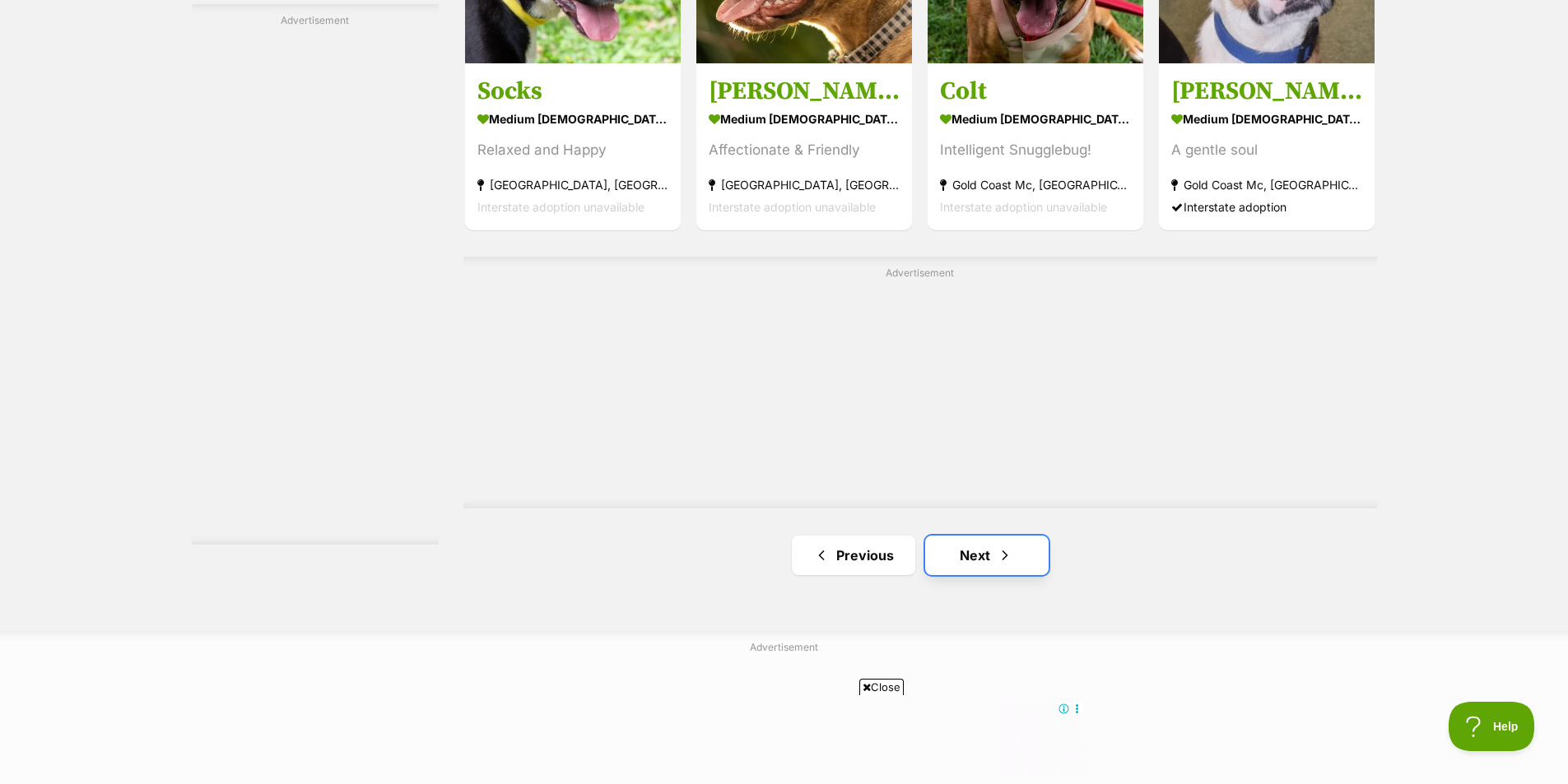
click at [993, 565] on link "Next" at bounding box center [987, 555] width 124 height 40
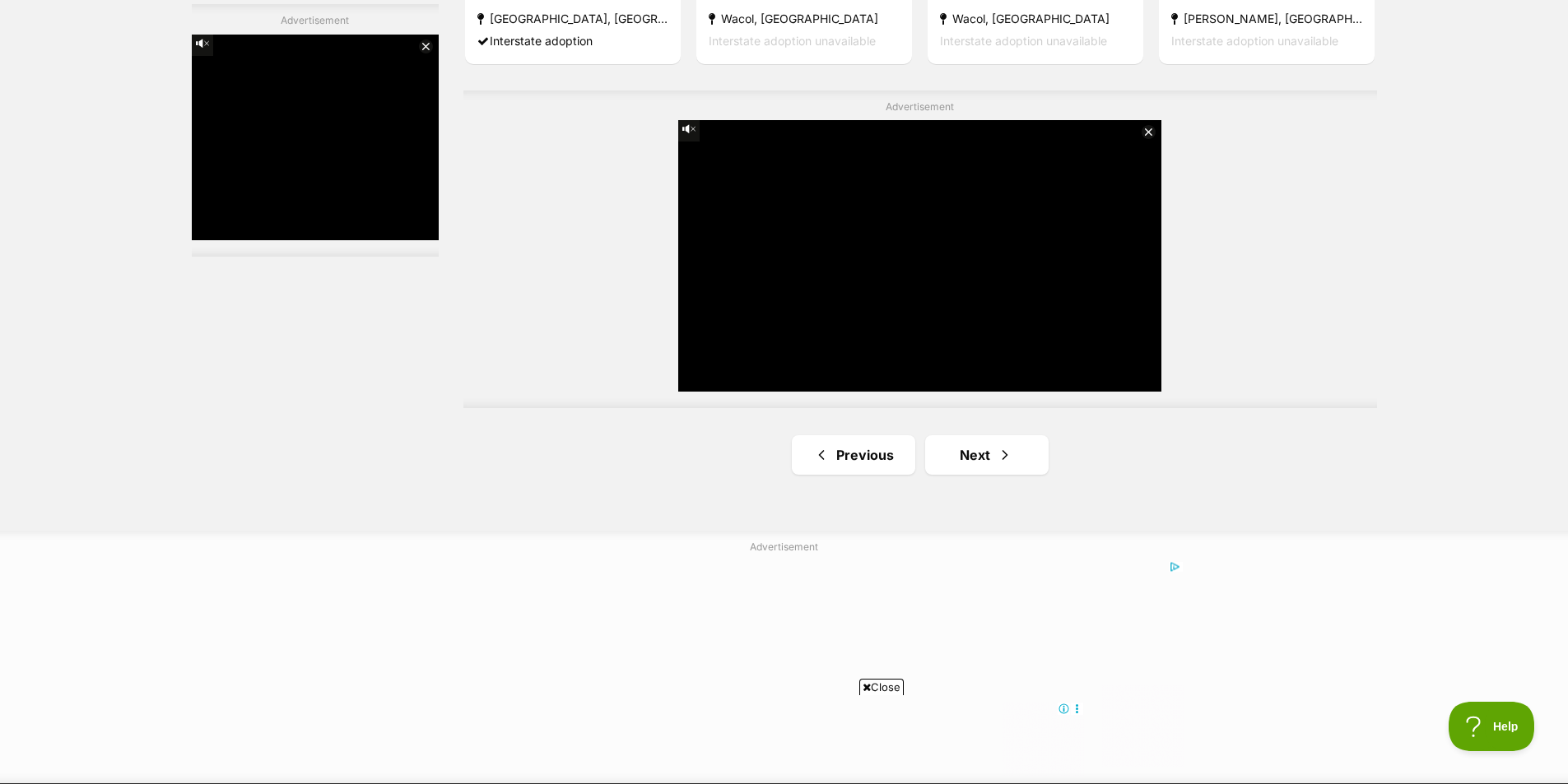
scroll to position [2939, 0]
